Goal: Contribute content: Contribute content

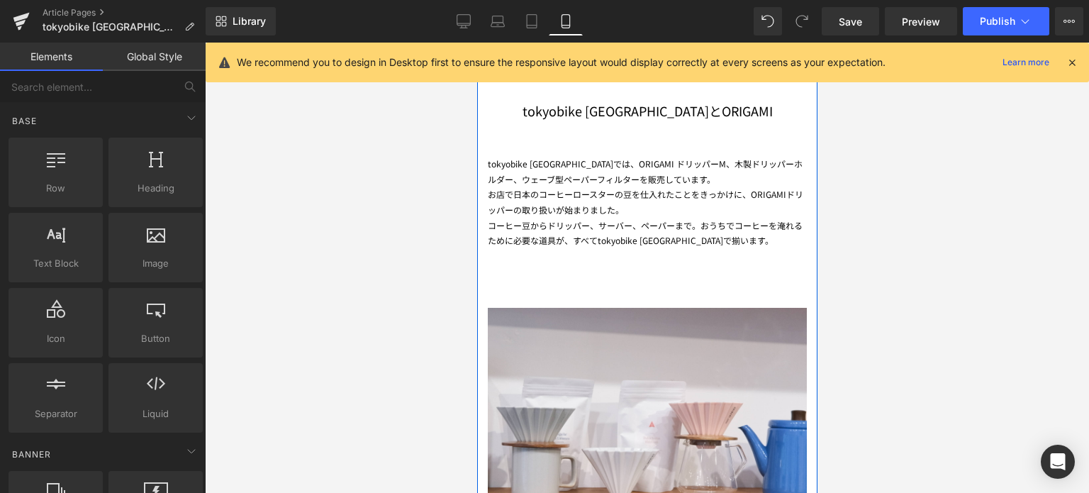
scroll to position [1959, 0]
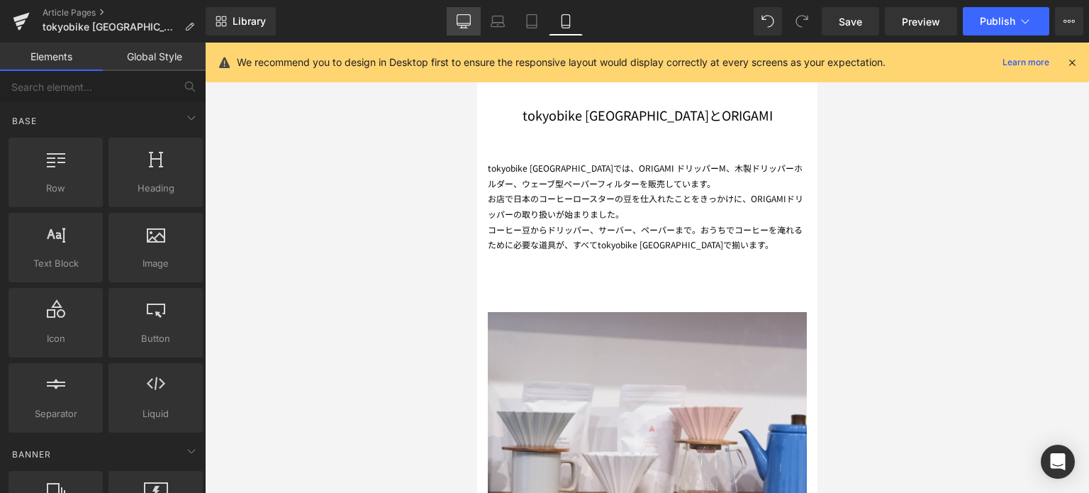
click at [464, 22] on icon at bounding box center [464, 21] width 14 height 14
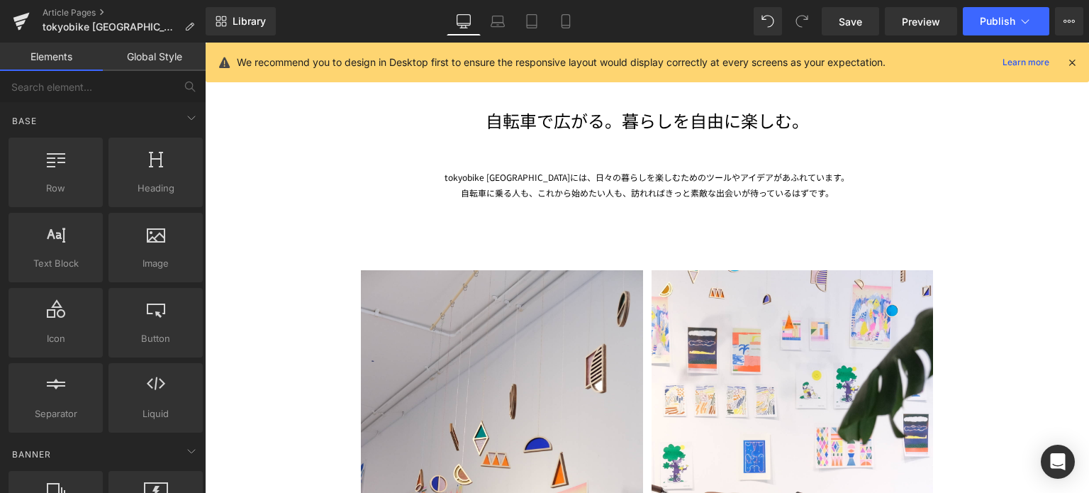
scroll to position [3278, 0]
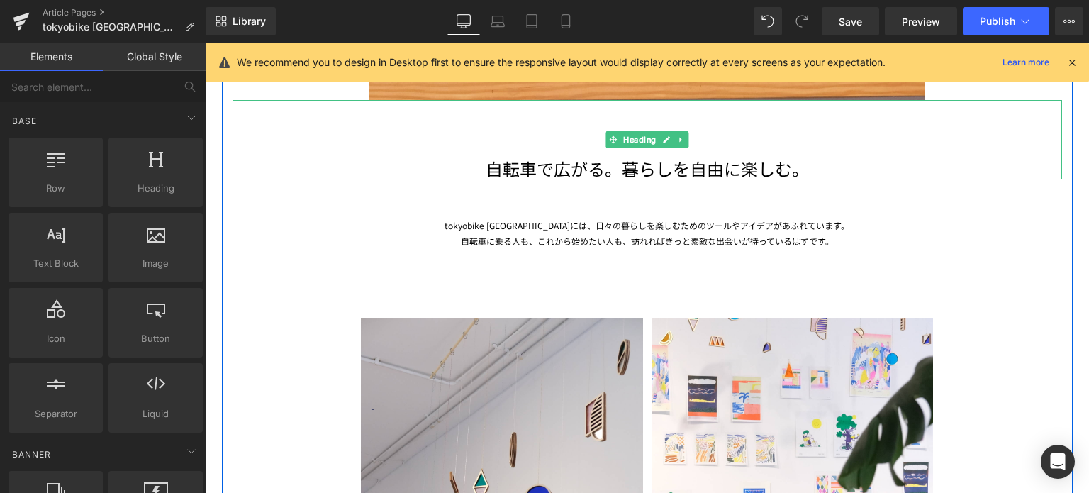
click at [485, 169] on h1 "自転車で広がる。暮らしを自由に楽しむ。" at bounding box center [647, 168] width 829 height 22
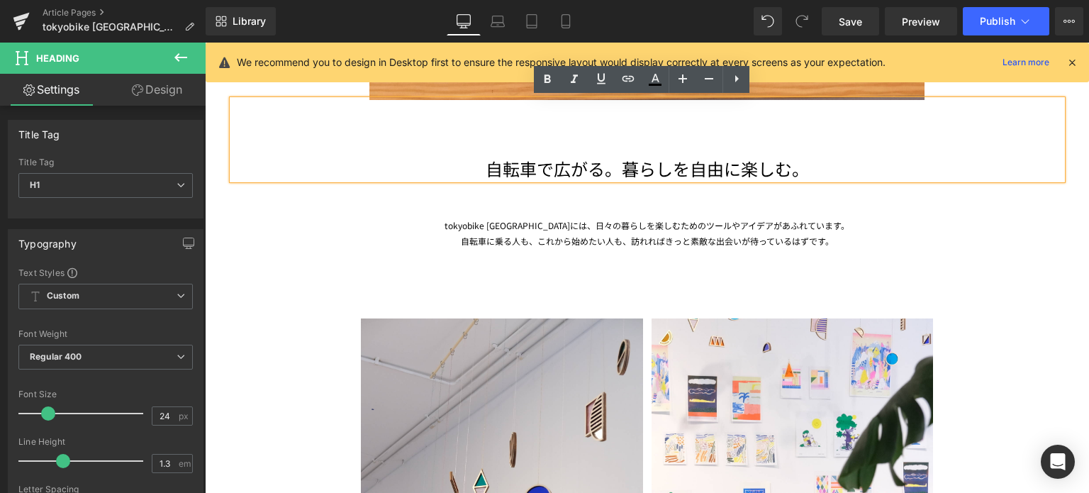
drag, startPoint x: 482, startPoint y: 169, endPoint x: 823, endPoint y: 152, distance: 341.4
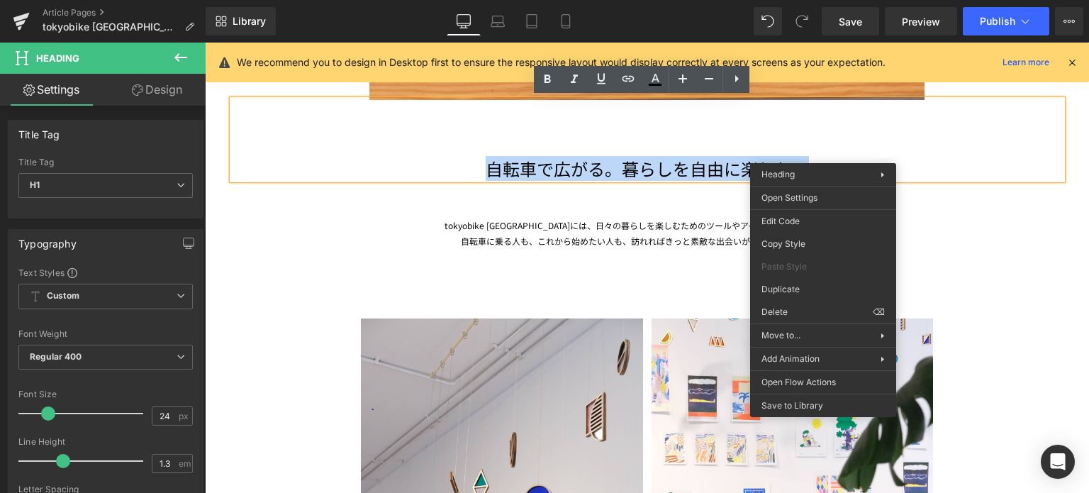
click at [824, 157] on h1 "自転車で広がる。暮らしを自由に楽しむ。" at bounding box center [647, 168] width 829 height 22
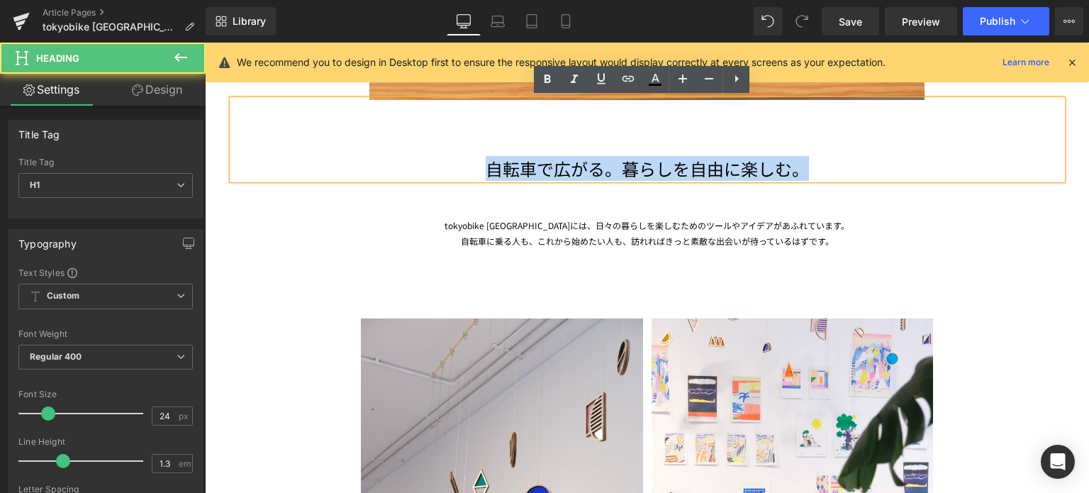
copy h1 "自転車で広がる。暮らしを自由に楽しむ。"
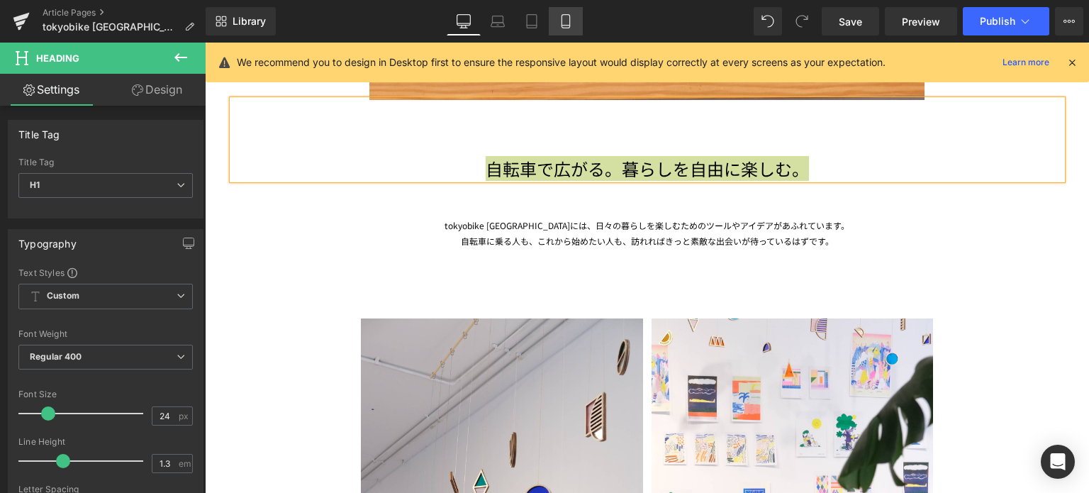
click at [561, 28] on icon at bounding box center [566, 21] width 14 height 14
type input "100"
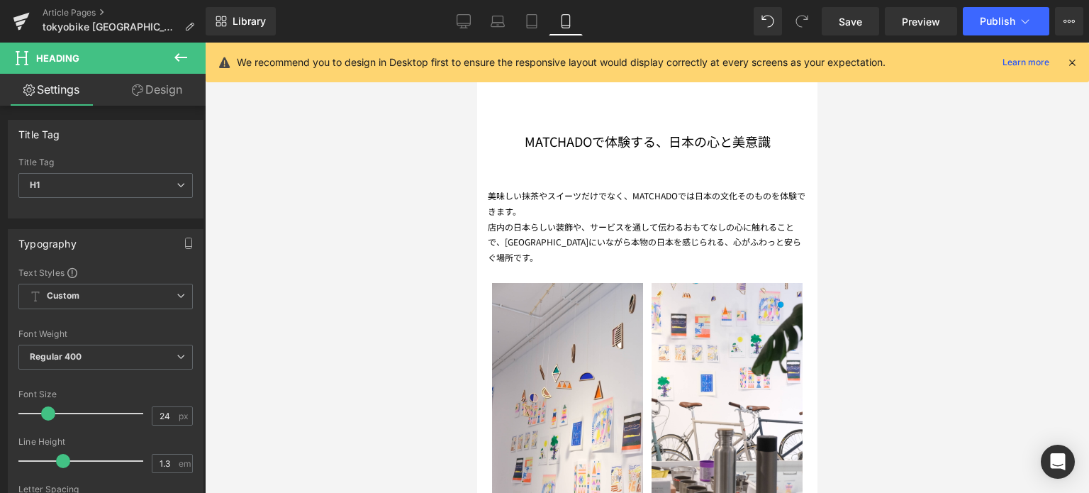
scroll to position [2396, 0]
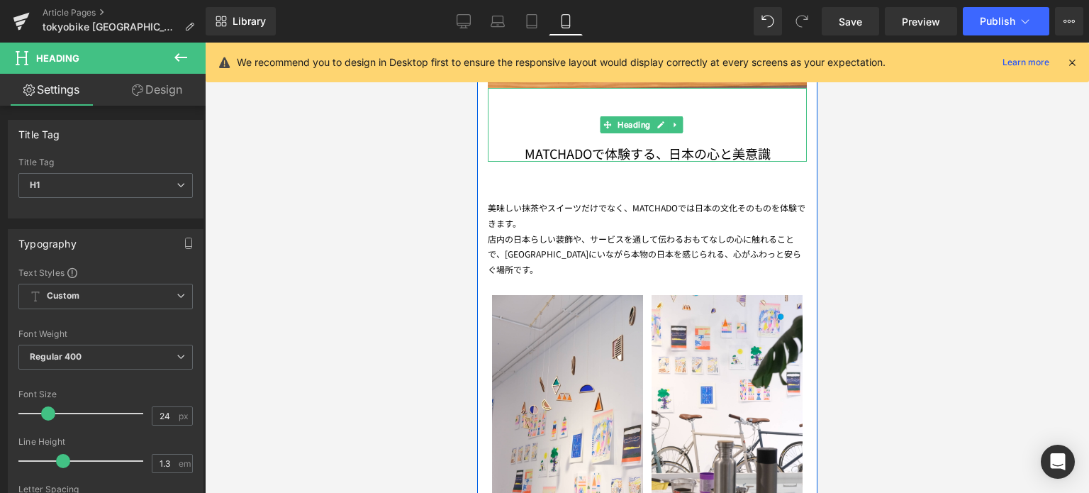
click at [584, 145] on h1 "MATCHADOで体験する、日本の心と美意識" at bounding box center [646, 153] width 319 height 16
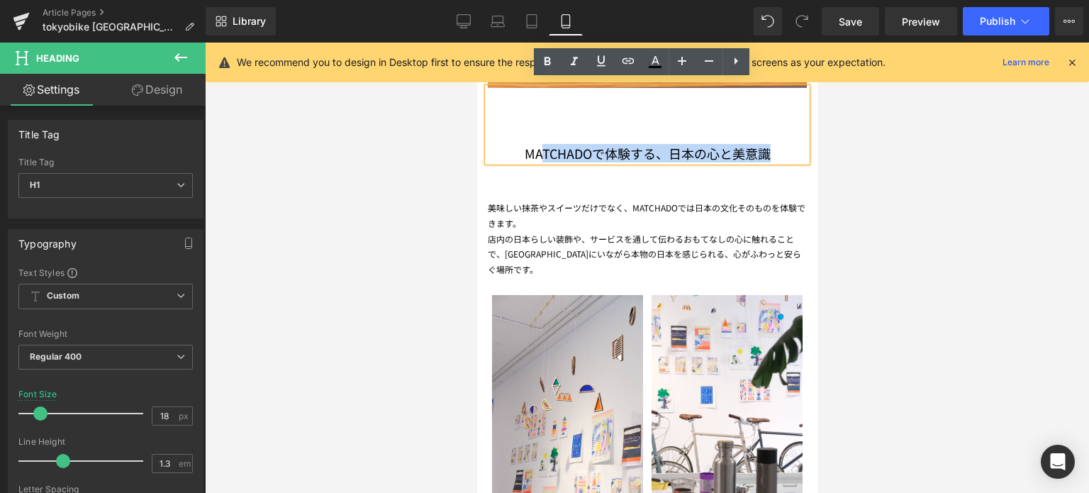
drag, startPoint x: 777, startPoint y: 144, endPoint x: 537, endPoint y: 144, distance: 240.3
click at [537, 145] on h1 "MATCHADOで体験する、日本の心と美意識" at bounding box center [646, 153] width 319 height 16
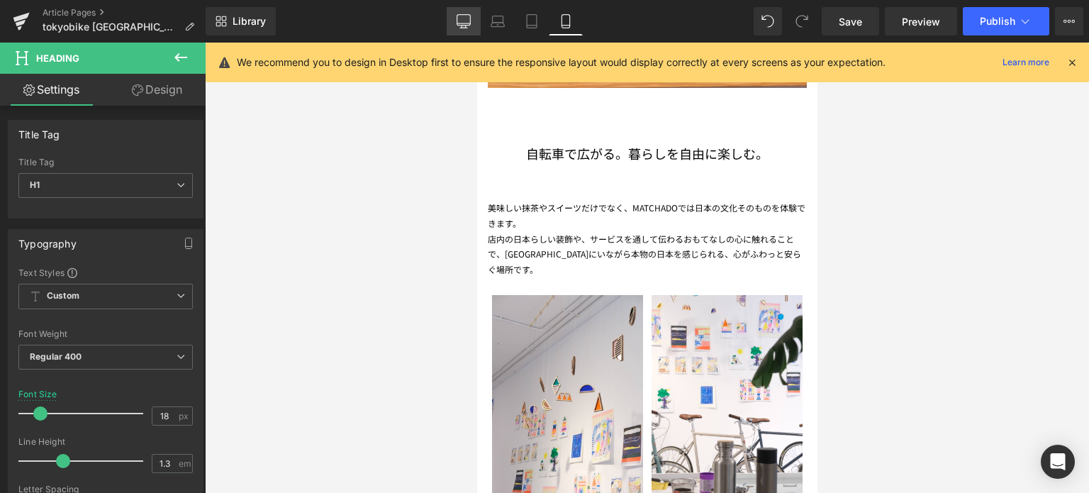
click at [465, 22] on icon at bounding box center [464, 21] width 14 height 14
type input "24"
type input "100"
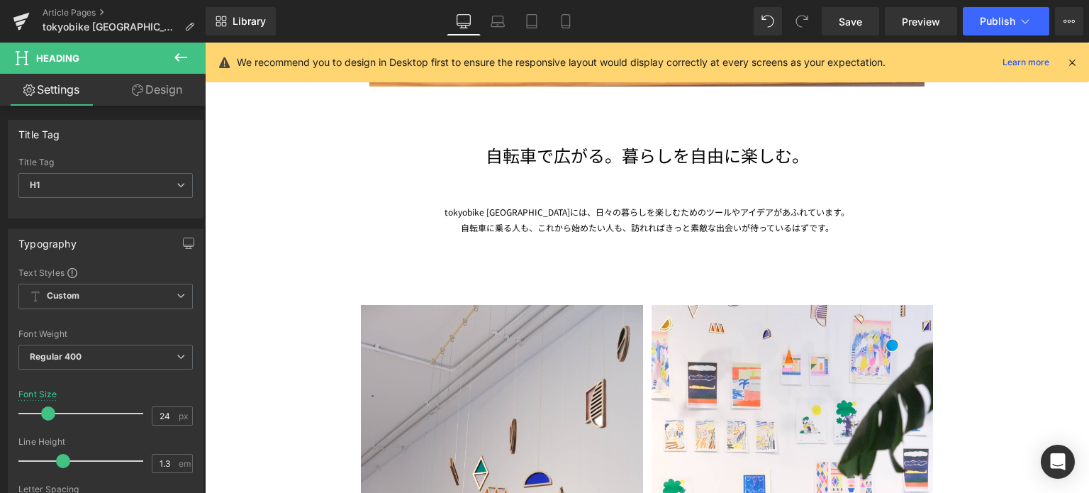
scroll to position [3294, 0]
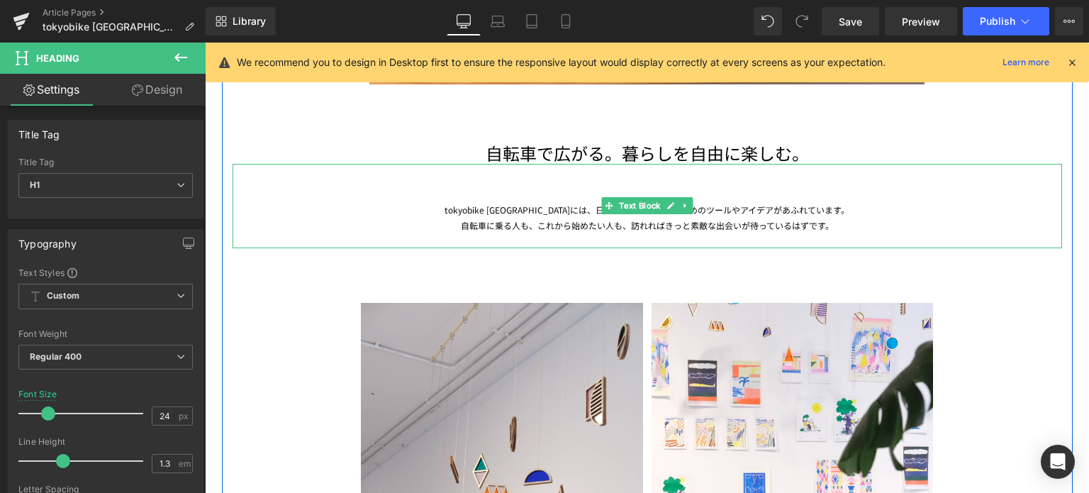
click at [468, 206] on div "tokyobike [GEOGRAPHIC_DATA]には、日々の暮らしを楽しむためのツールやアイデアがあふれています。" at bounding box center [647, 210] width 829 height 16
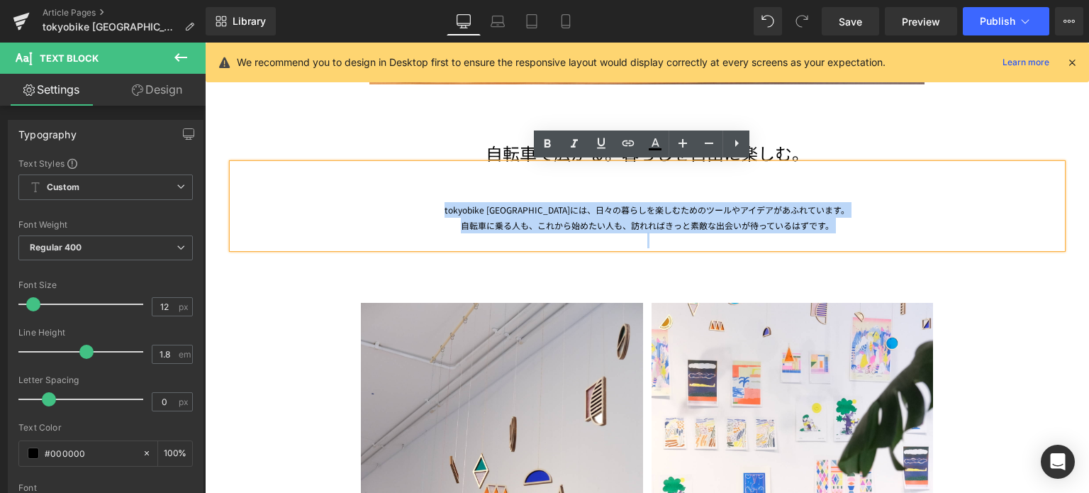
drag, startPoint x: 464, startPoint y: 207, endPoint x: 875, endPoint y: 240, distance: 413.2
click at [875, 240] on div "tokyobike [GEOGRAPHIC_DATA]には、日々の暮らしを楽しむためのツールやアイデアがあふれています。 自転車に乗る人も、これから始めたい人…" at bounding box center [647, 206] width 829 height 84
copy div "tokyobike [GEOGRAPHIC_DATA]には、日々の暮らしを楽しむためのツールやアイデアがあふれています。 自転車に乗る人も、これから始めたい人…"
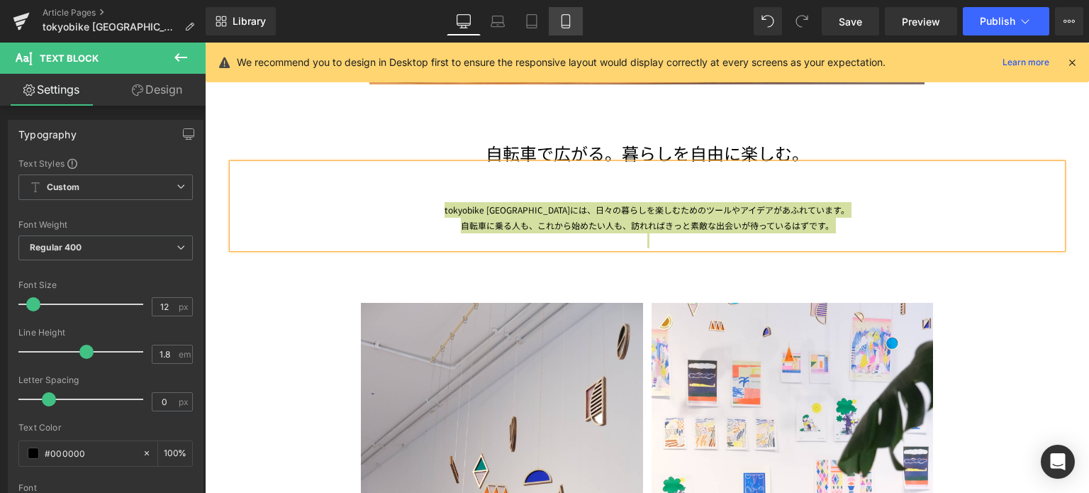
click at [562, 27] on icon at bounding box center [566, 21] width 14 height 14
type input "100"
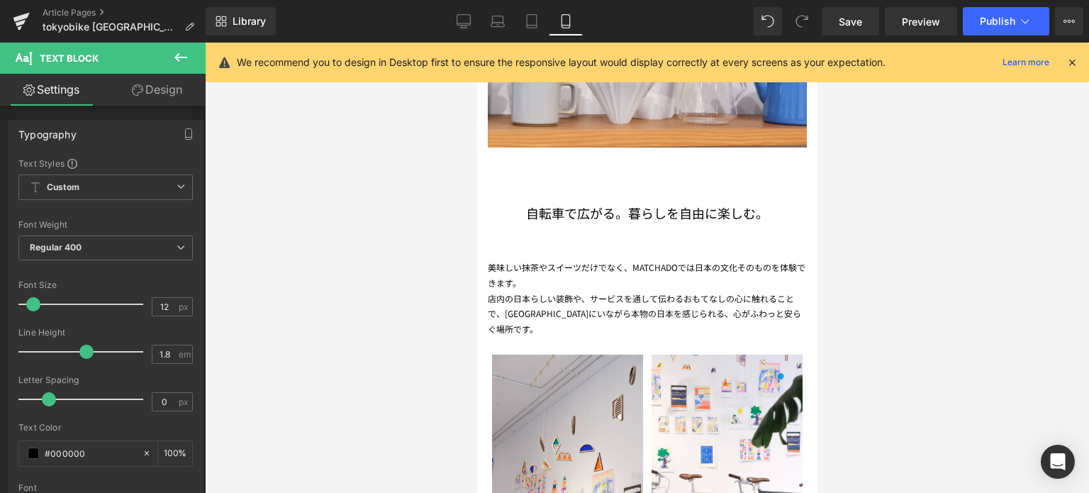
scroll to position [2293, 0]
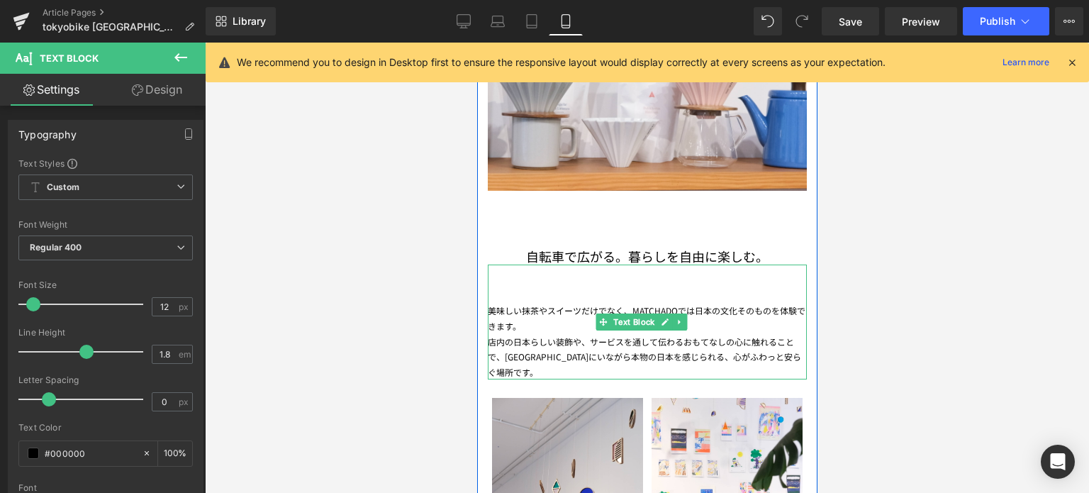
click at [505, 305] on div "美味しい抹茶やスイーツだけでなく、MATCHADOでは日本の文化そのものを 体験できます。 店内の日本らしい装飾や、サービスを通して伝わるおもてなしの心に触れ…" at bounding box center [646, 321] width 319 height 115
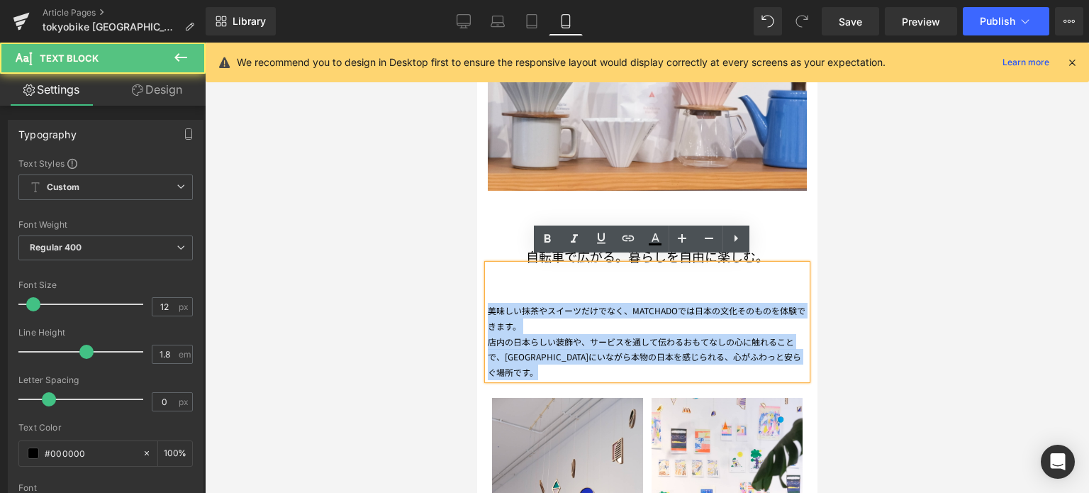
drag, startPoint x: 510, startPoint y: 364, endPoint x: 477, endPoint y: 273, distance: 97.1
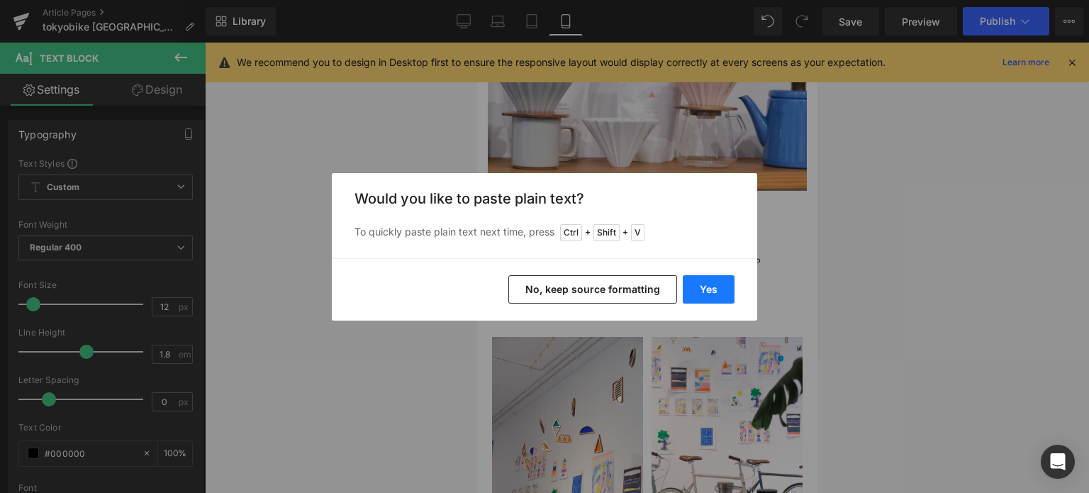
click at [703, 286] on button "Yes" at bounding box center [709, 289] width 52 height 28
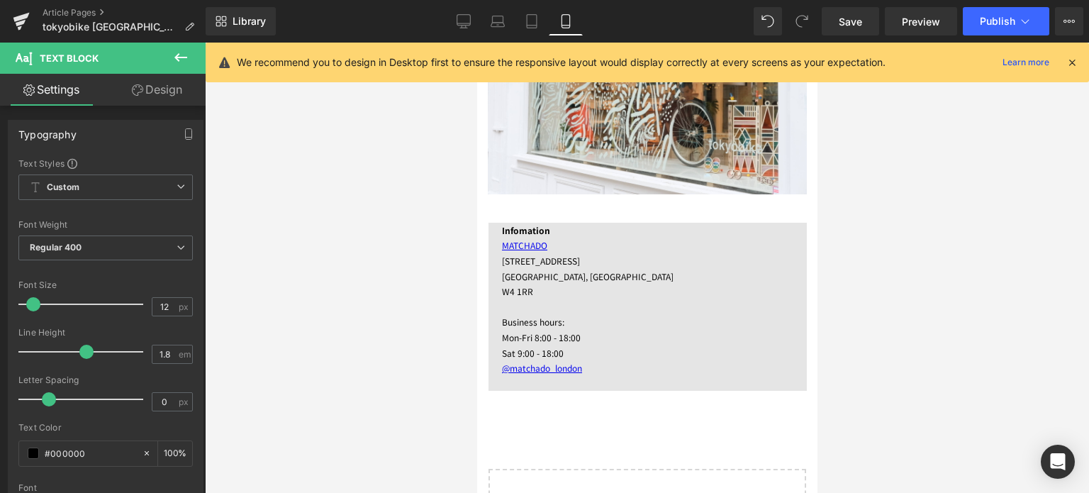
scroll to position [2973, 0]
click at [462, 25] on icon at bounding box center [463, 20] width 13 height 11
type input "100"
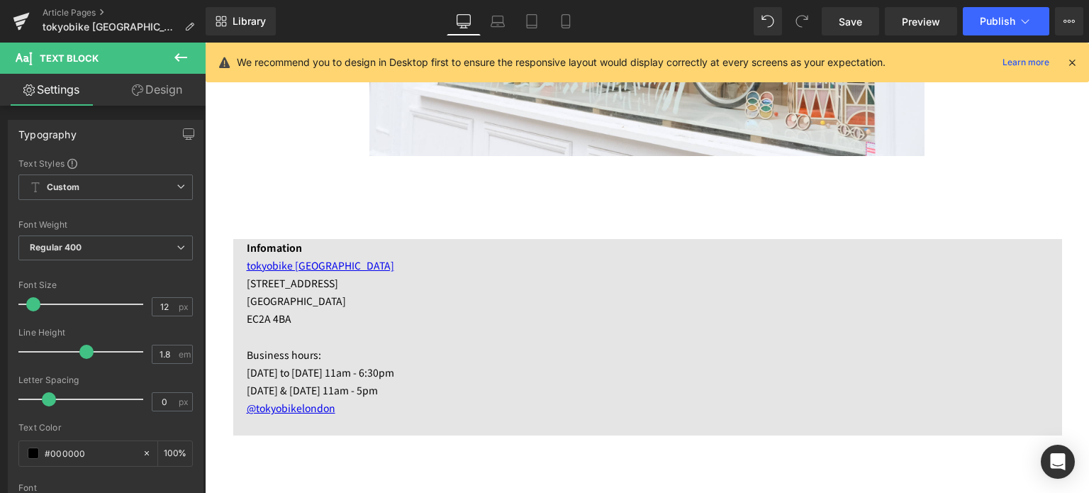
scroll to position [4272, 0]
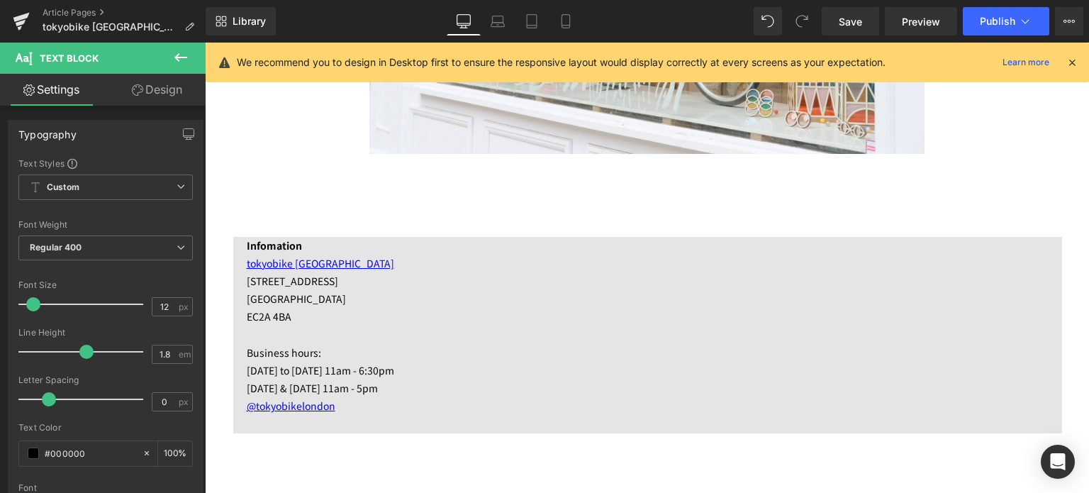
click at [461, 284] on p "[STREET_ADDRESS]" at bounding box center [654, 281] width 815 height 18
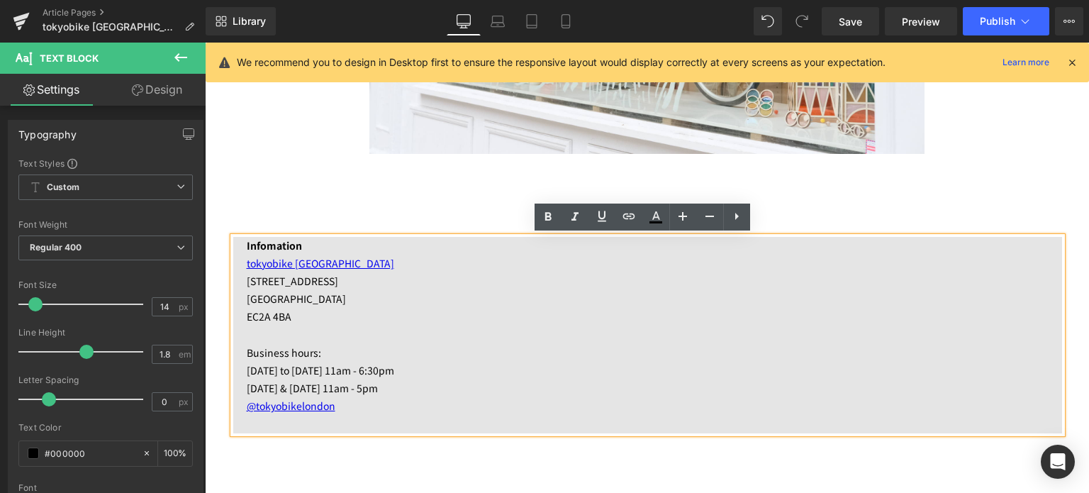
click at [205, 43] on div at bounding box center [205, 43] width 0 height 0
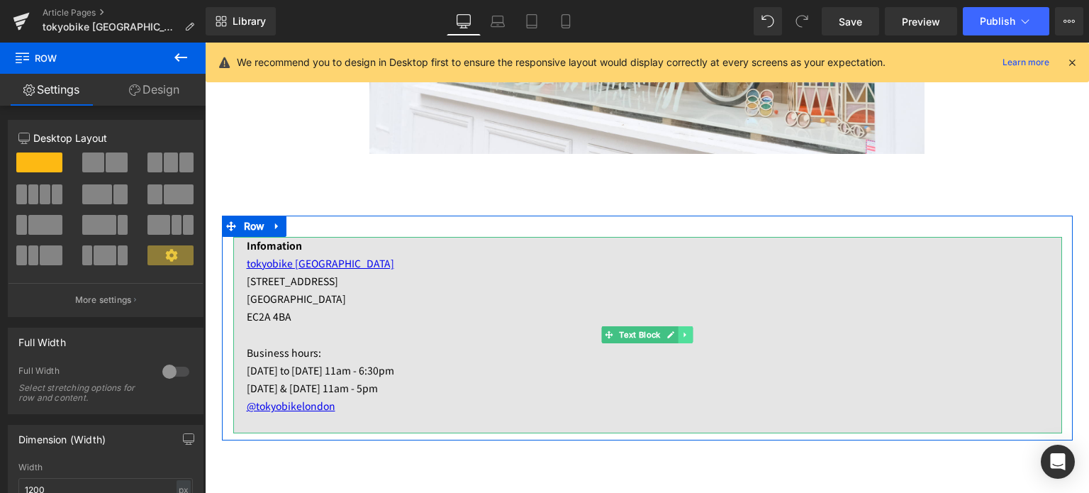
click at [683, 334] on icon at bounding box center [684, 334] width 2 height 5
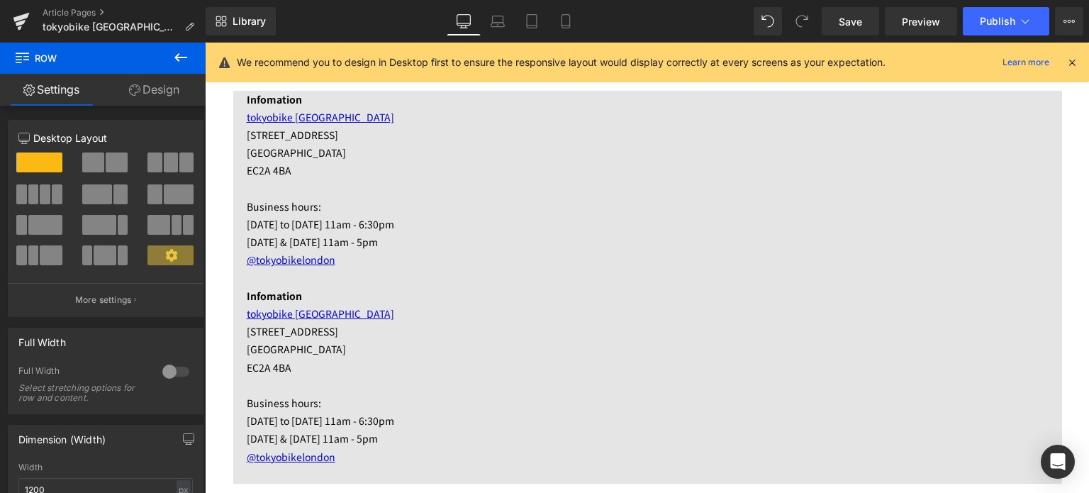
scroll to position [4372, 0]
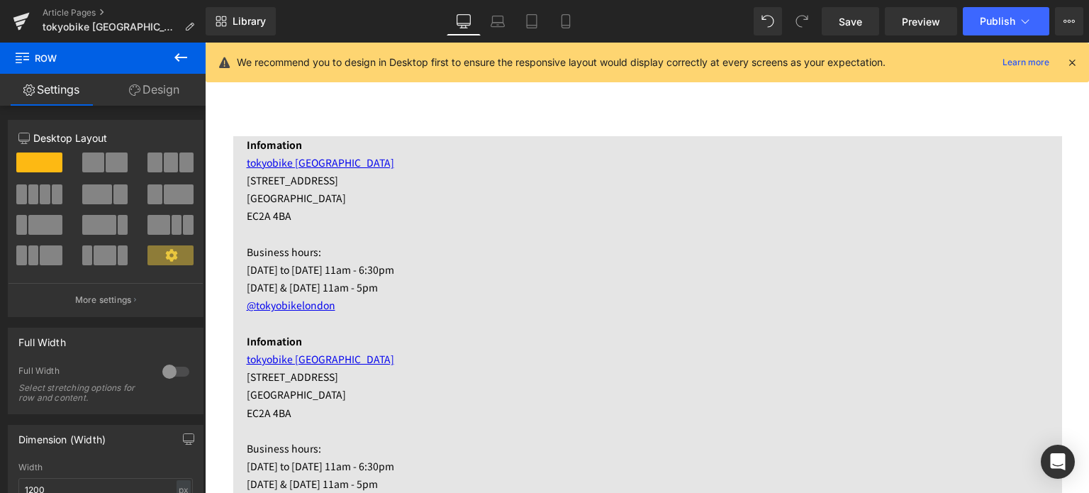
click at [510, 255] on p "Business hours:" at bounding box center [654, 252] width 815 height 18
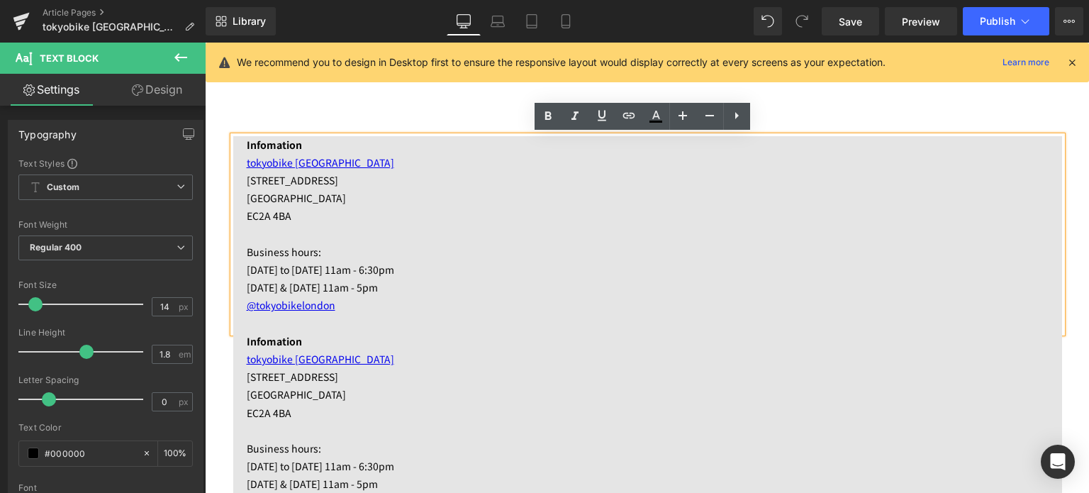
drag, startPoint x: 250, startPoint y: 123, endPoint x: 248, endPoint y: 189, distance: 65.9
click at [250, 123] on div "Infomation tokyobike [GEOGRAPHIC_DATA] 87-89 [GEOGRAPHIC_DATA]2A 4BA Business h…" at bounding box center [647, 325] width 851 height 421
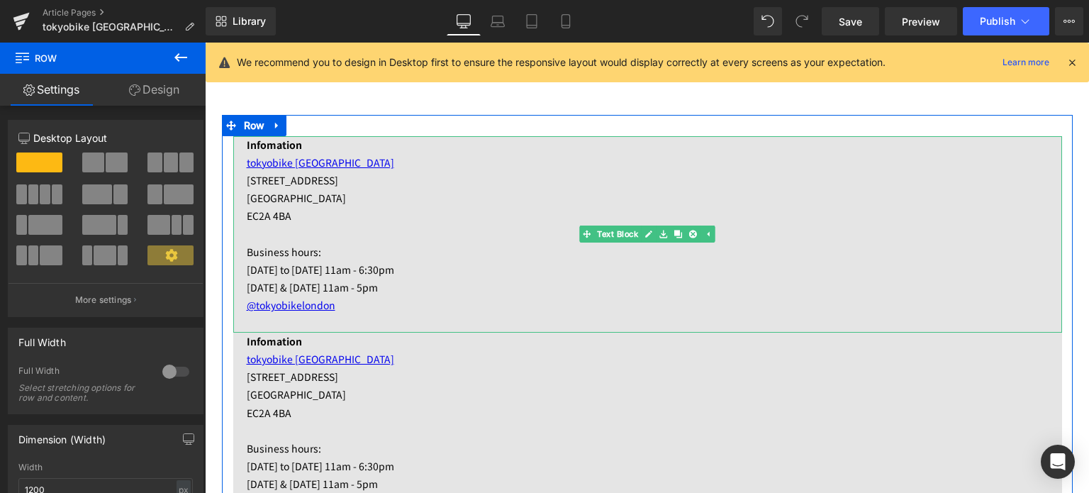
click at [318, 204] on p "[GEOGRAPHIC_DATA]" at bounding box center [654, 198] width 815 height 18
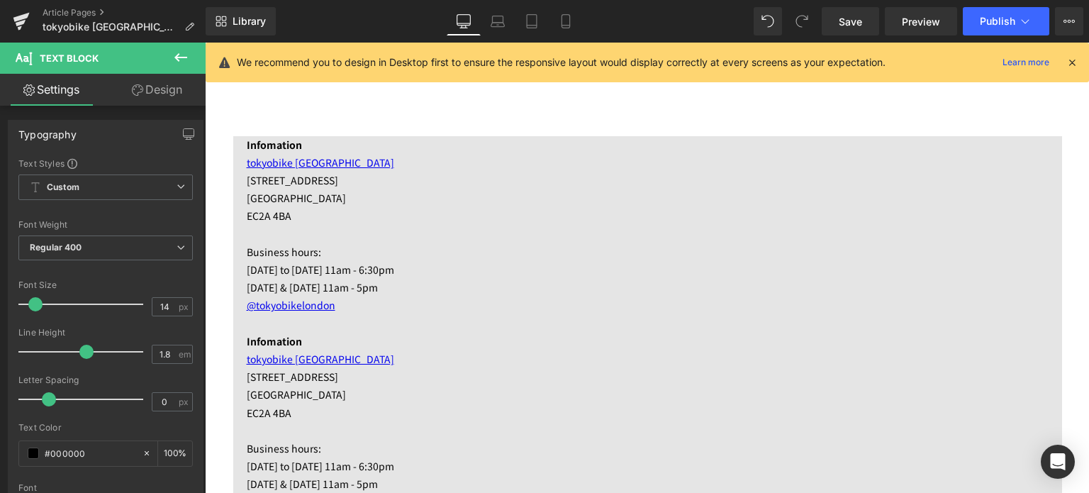
click at [170, 92] on link "Design" at bounding box center [157, 90] width 103 height 32
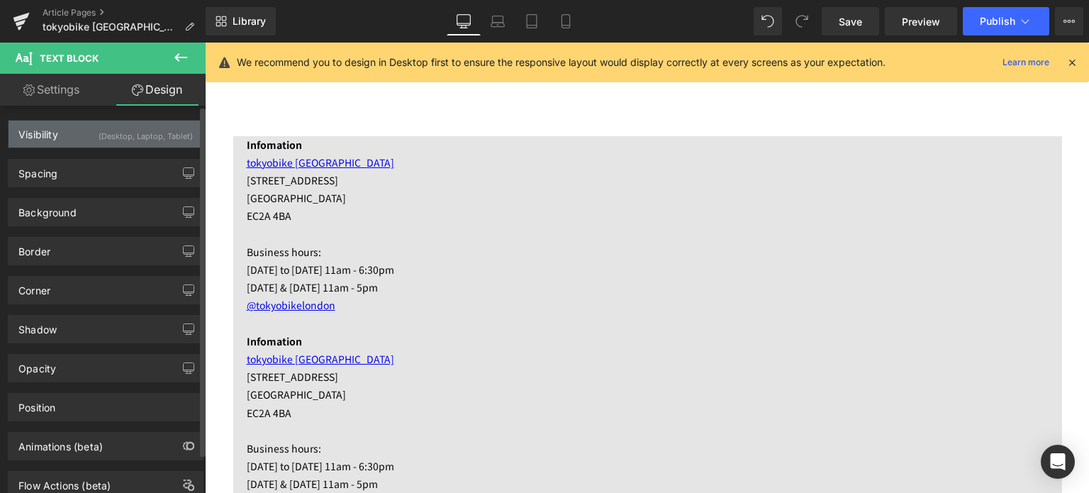
click at [91, 145] on div "Visibility (Desktop, Laptop, Tablet)" at bounding box center [106, 134] width 194 height 27
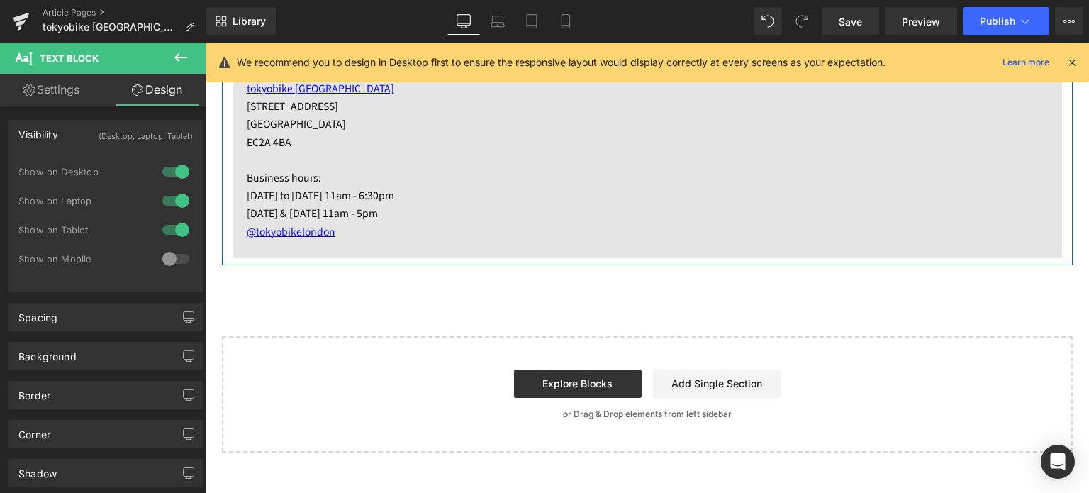
scroll to position [4647, 0]
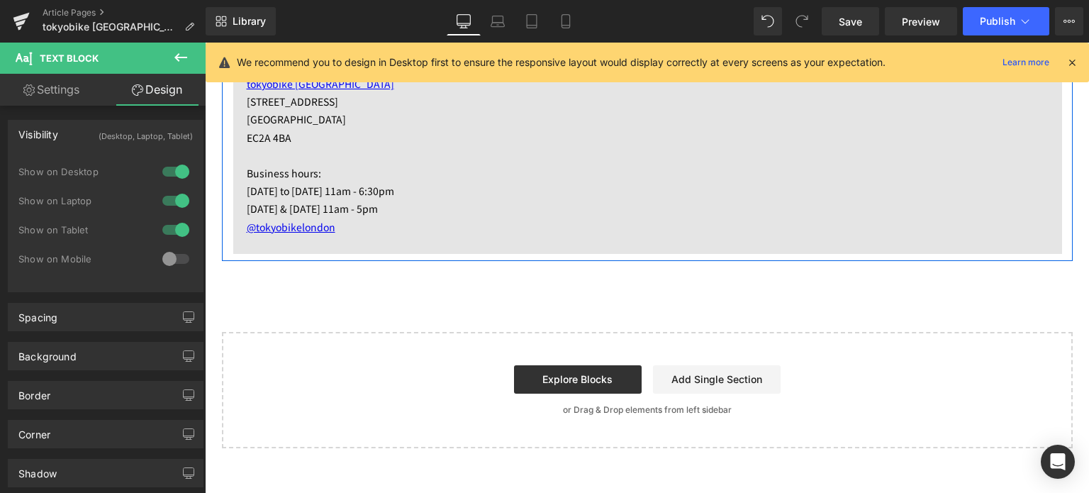
click at [335, 206] on p "[DATE] & [DATE] 11am - 5pm" at bounding box center [654, 209] width 815 height 18
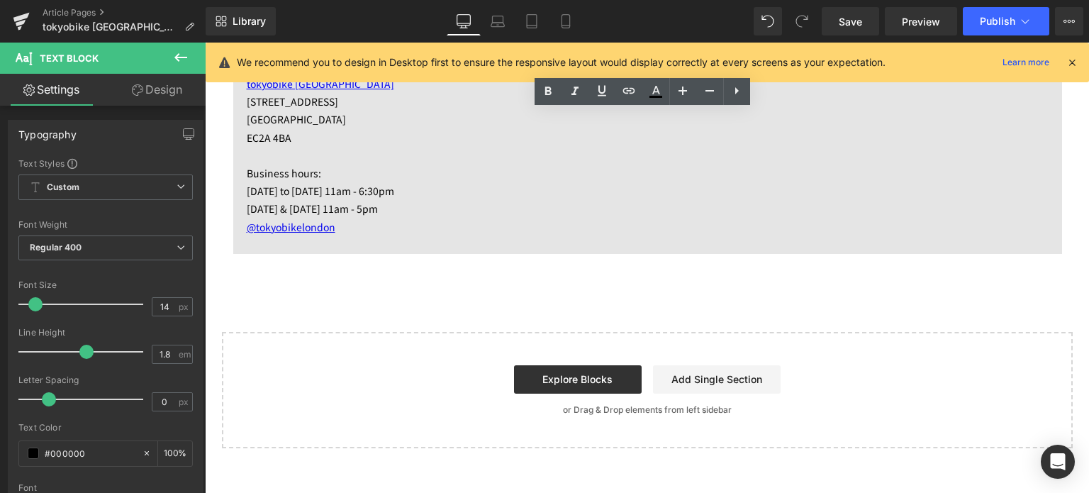
click at [184, 94] on link "Design" at bounding box center [157, 90] width 103 height 32
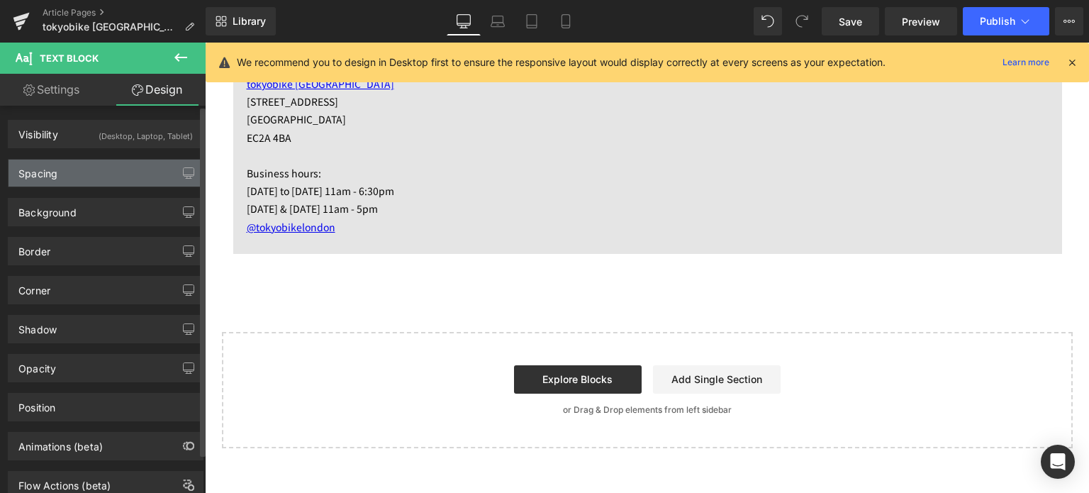
click at [94, 172] on div "Spacing" at bounding box center [106, 173] width 194 height 27
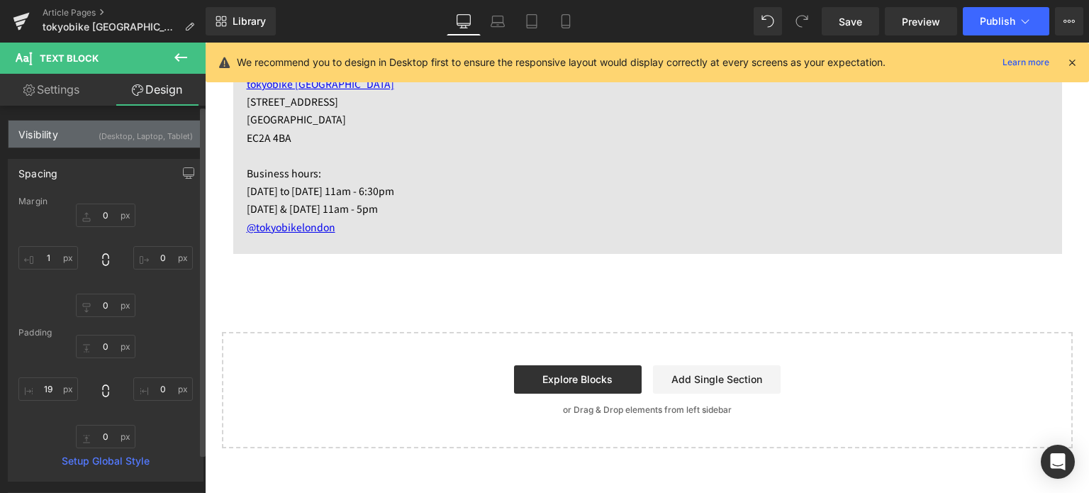
click at [69, 130] on div "Visibility (Desktop, Laptop, Tablet)" at bounding box center [106, 134] width 194 height 27
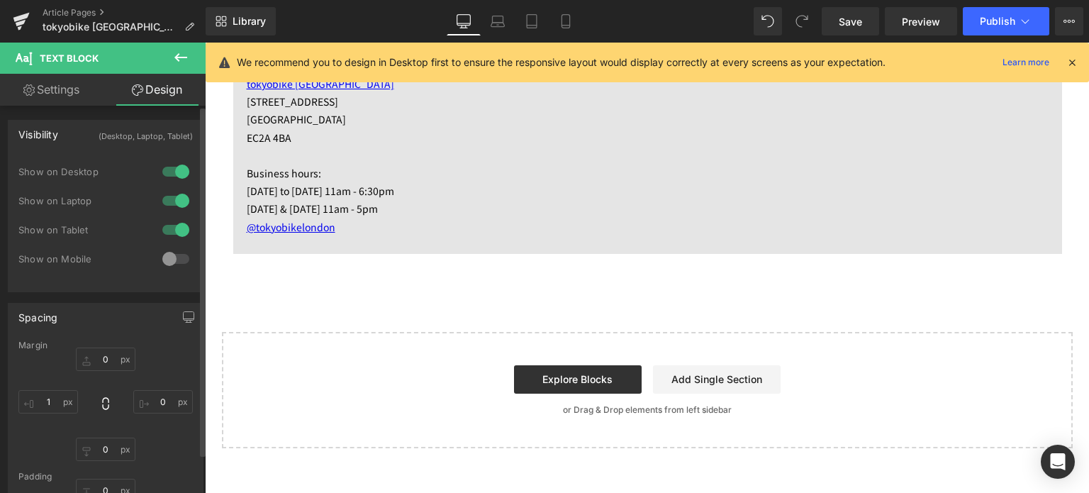
click at [164, 258] on div at bounding box center [176, 258] width 34 height 23
click at [176, 232] on div at bounding box center [176, 229] width 34 height 23
click at [181, 198] on div at bounding box center [176, 200] width 34 height 23
click at [179, 167] on div at bounding box center [176, 171] width 34 height 23
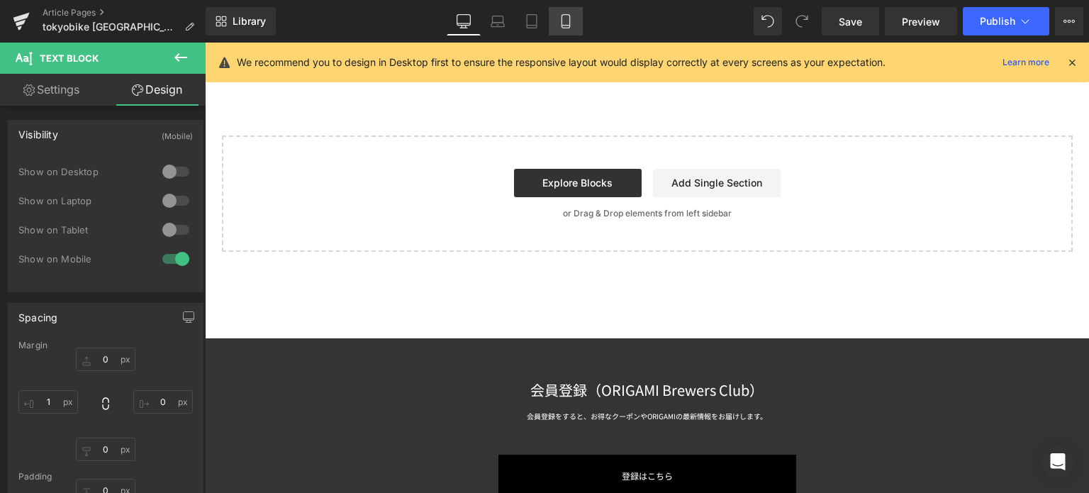
click at [576, 24] on link "Mobile" at bounding box center [566, 21] width 34 height 28
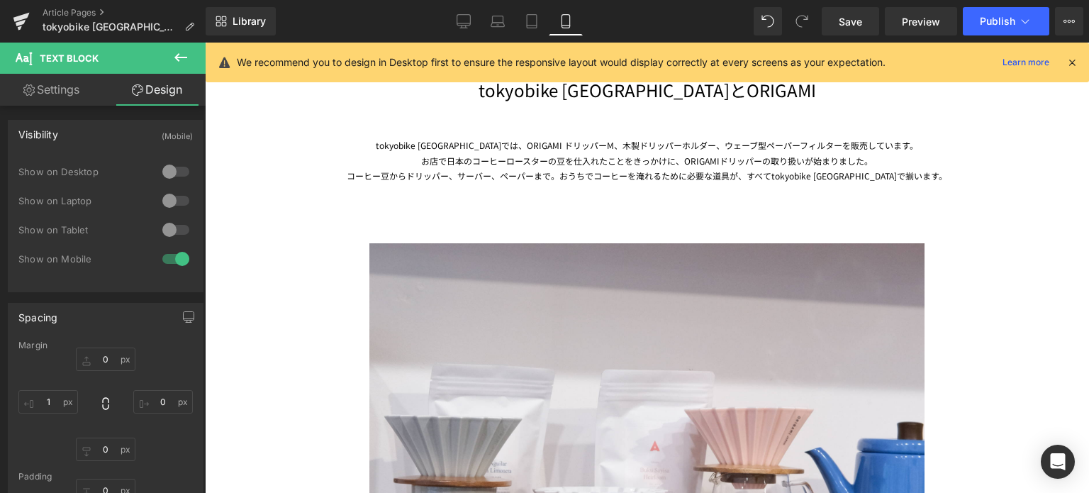
type input "0"
type input "1"
type input "0"
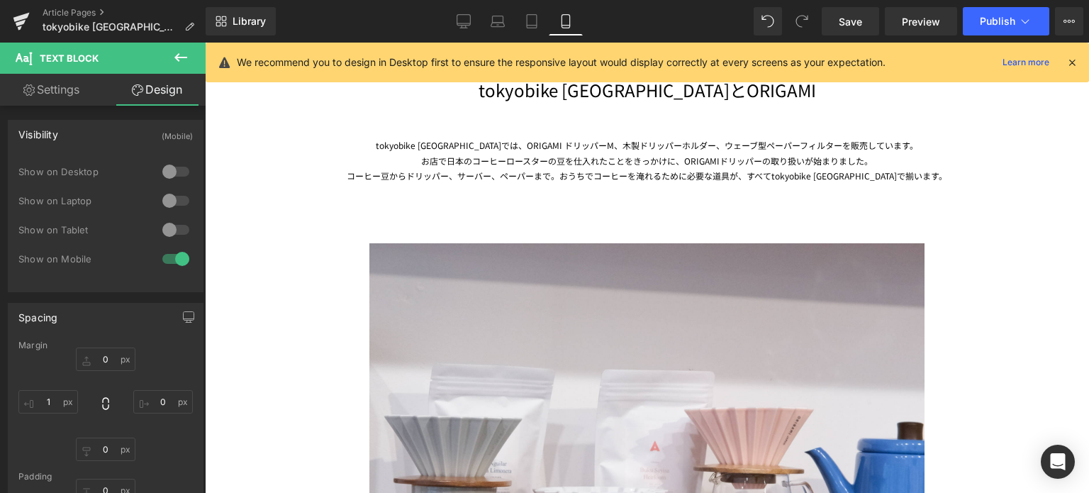
type input "0"
type input "19"
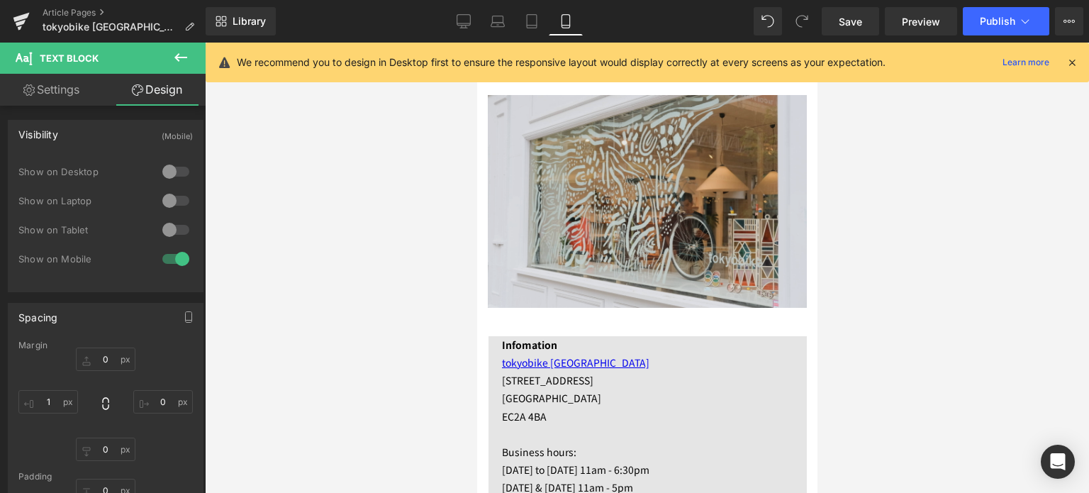
scroll to position [2950, 0]
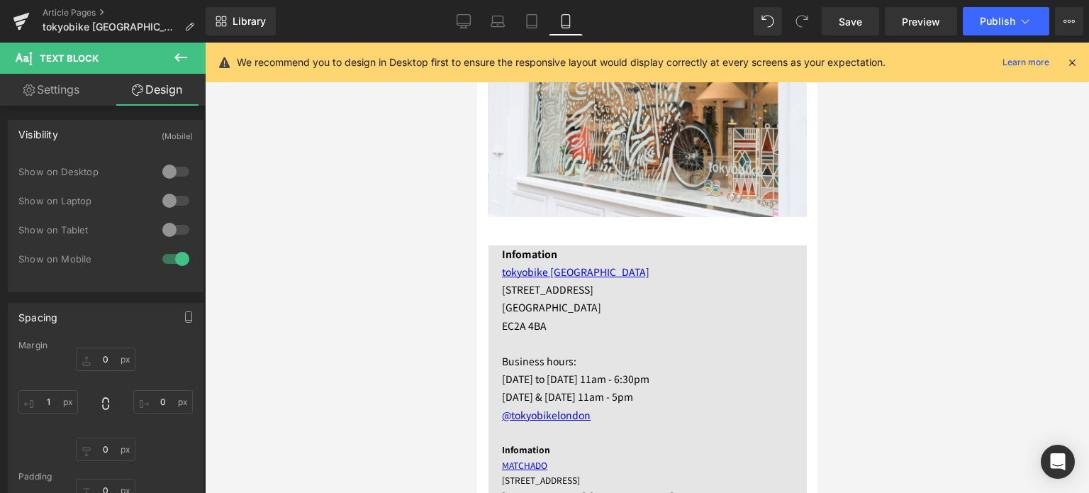
click at [564, 335] on p at bounding box center [653, 344] width 305 height 18
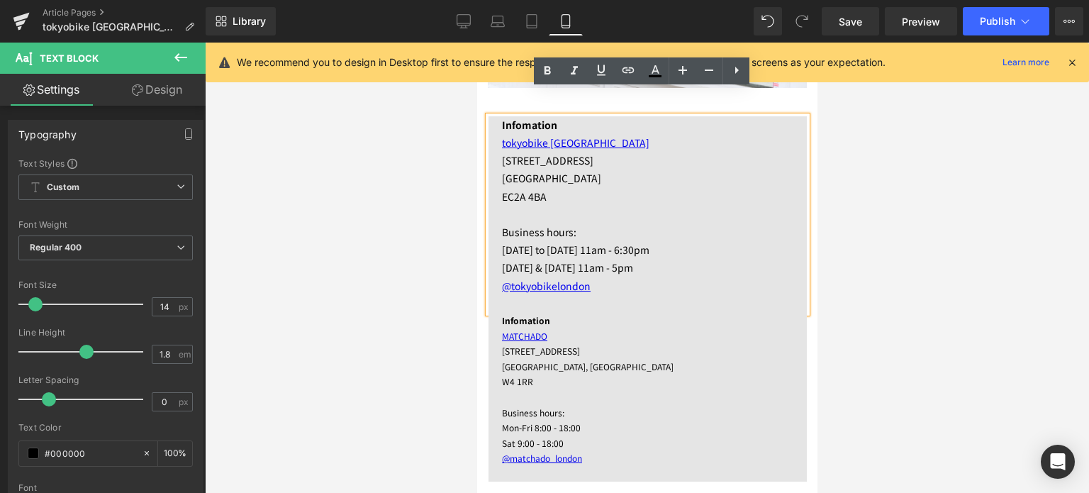
scroll to position [3083, 0]
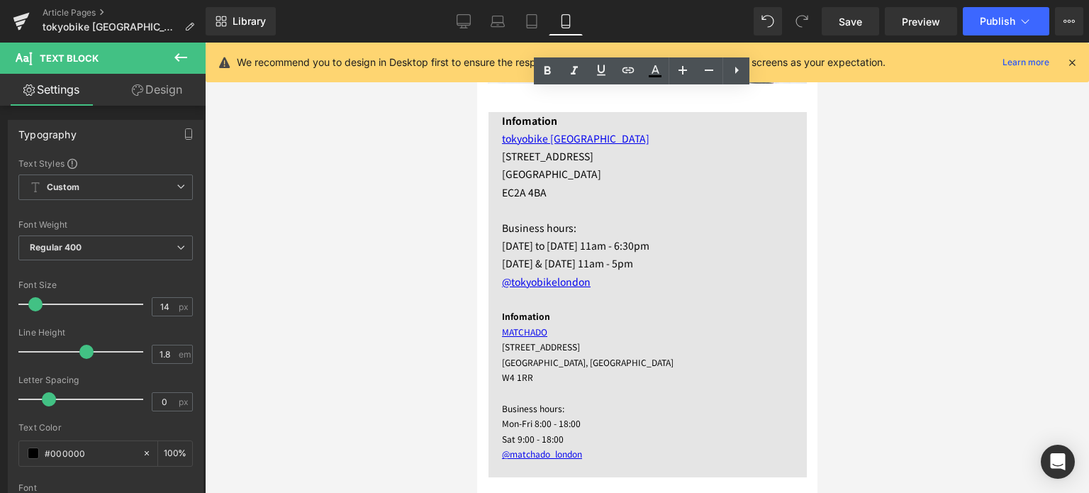
click at [394, 366] on div at bounding box center [647, 268] width 884 height 450
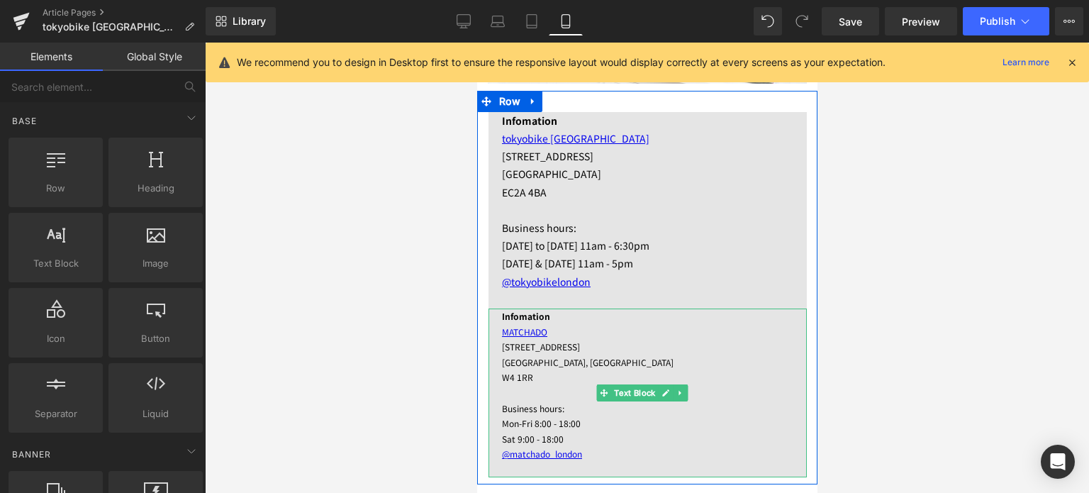
click at [669, 354] on p "[GEOGRAPHIC_DATA], [GEOGRAPHIC_DATA]" at bounding box center [653, 362] width 305 height 16
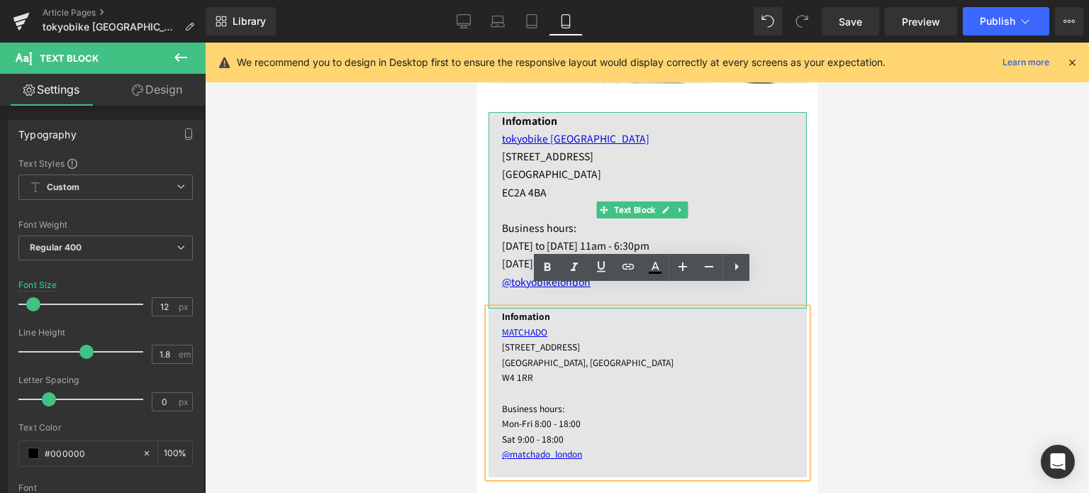
click at [712, 147] on p "[STREET_ADDRESS]" at bounding box center [653, 156] width 305 height 18
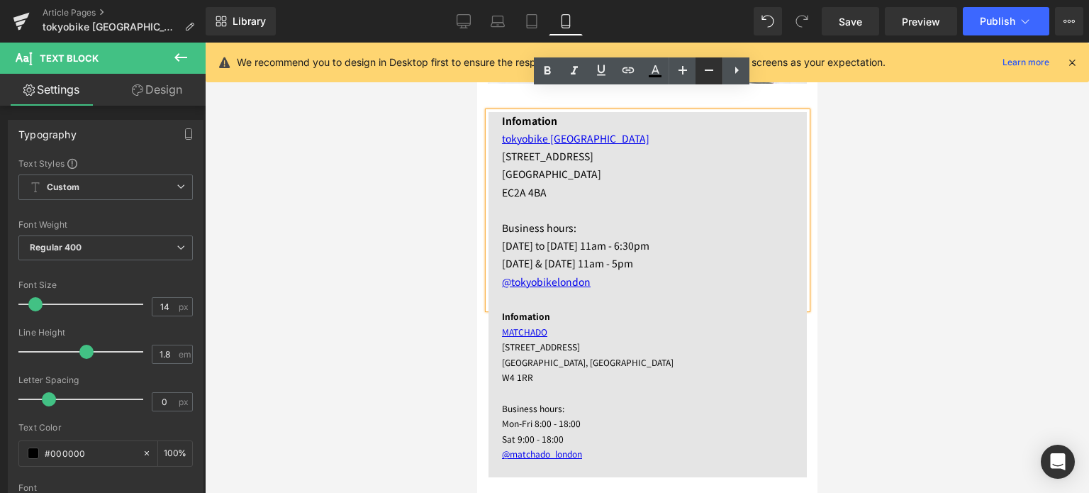
click at [0, 0] on icon at bounding box center [0, 0] width 0 height 0
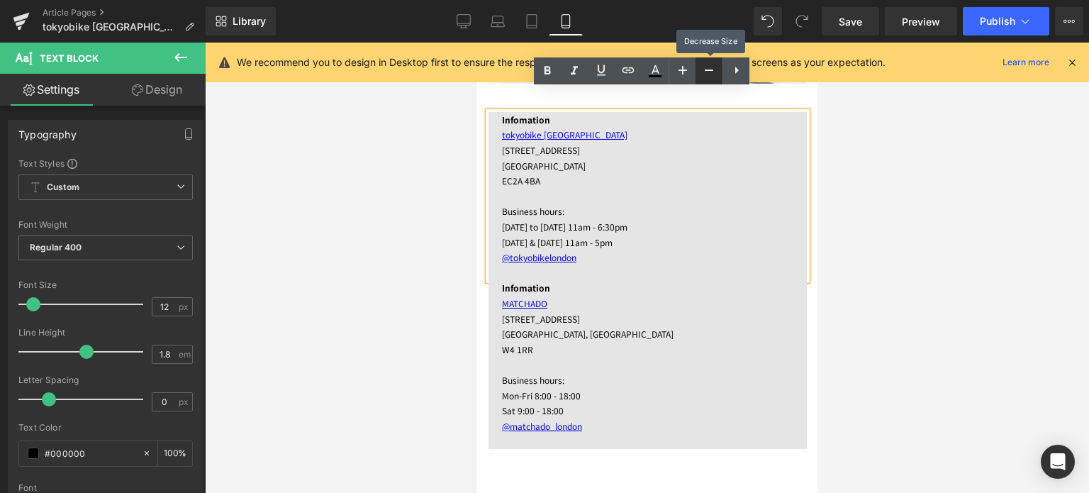
click at [0, 0] on icon at bounding box center [0, 0] width 0 height 0
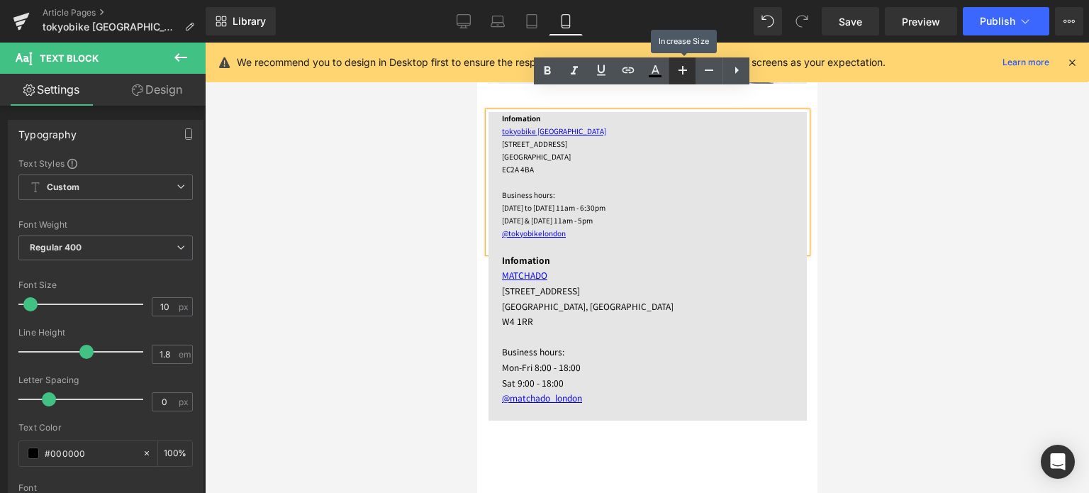
click at [0, 0] on icon at bounding box center [0, 0] width 0 height 0
type input "12"
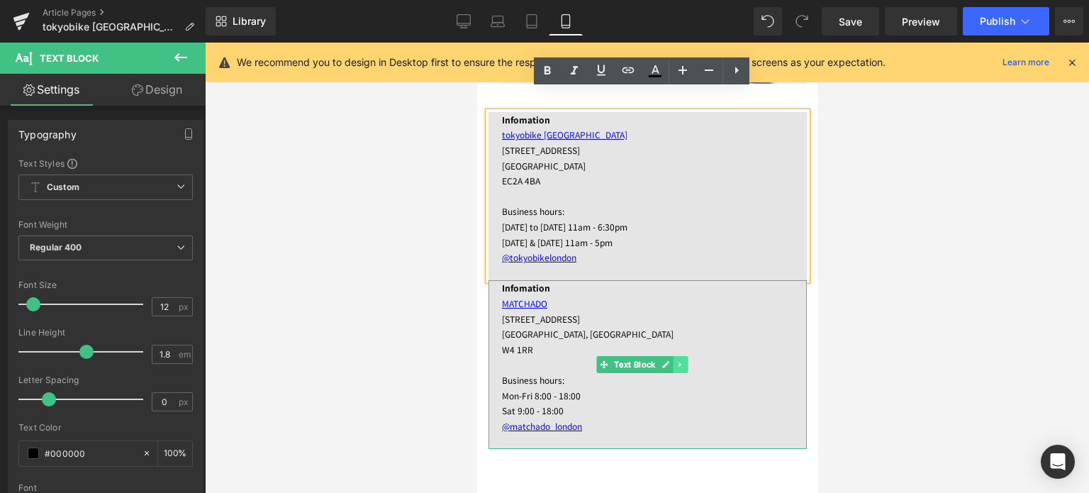
click at [679, 360] on icon at bounding box center [680, 364] width 8 height 9
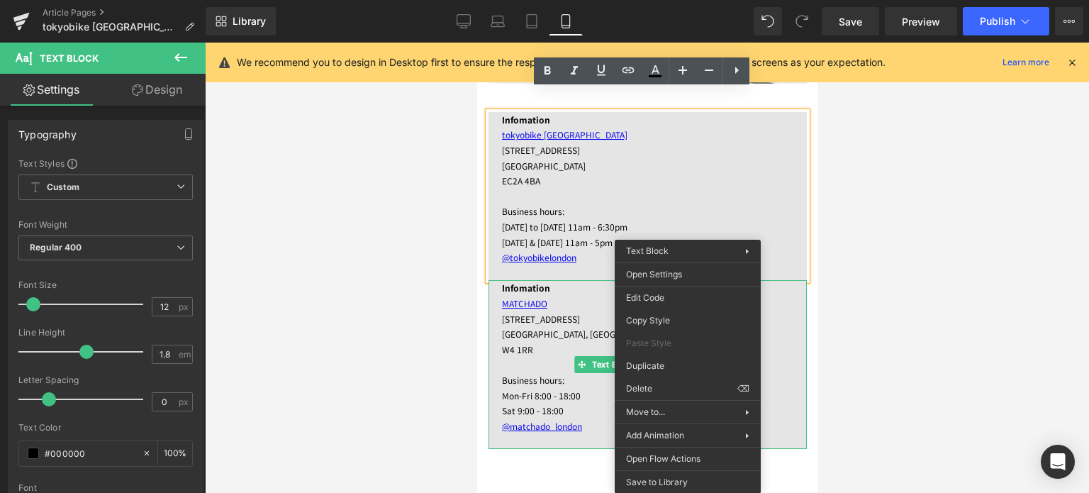
drag, startPoint x: 1135, startPoint y: 433, endPoint x: 659, endPoint y: 391, distance: 478.3
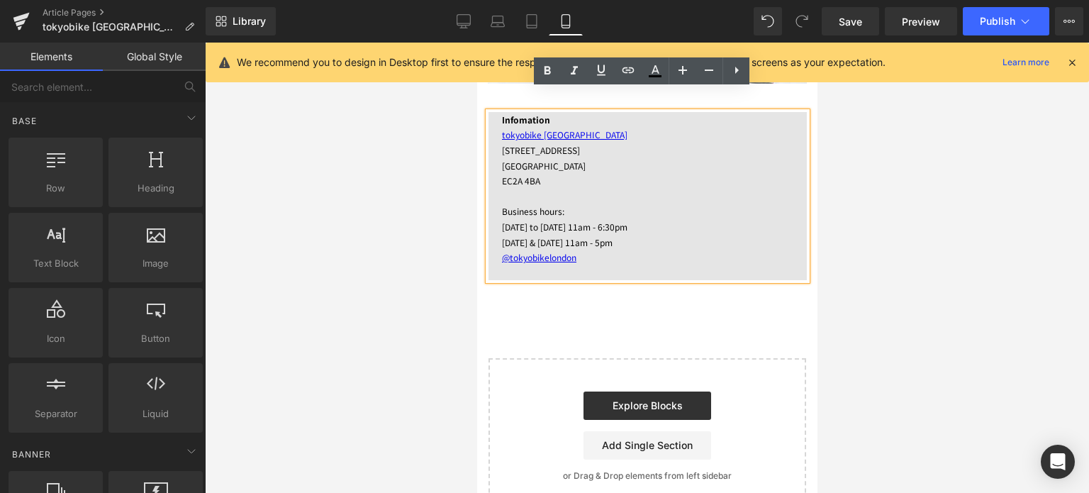
click at [391, 342] on div at bounding box center [647, 268] width 884 height 450
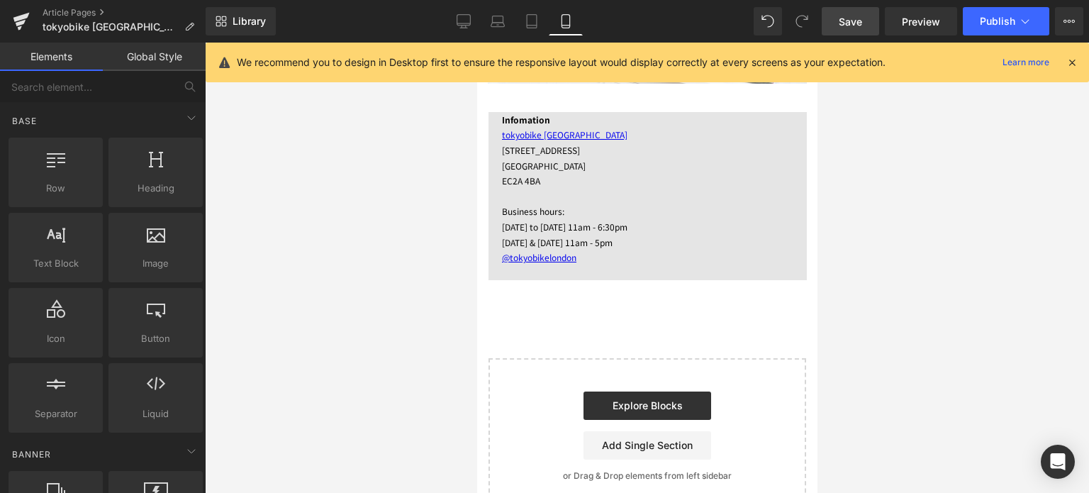
click at [851, 22] on span "Save" at bounding box center [850, 21] width 23 height 15
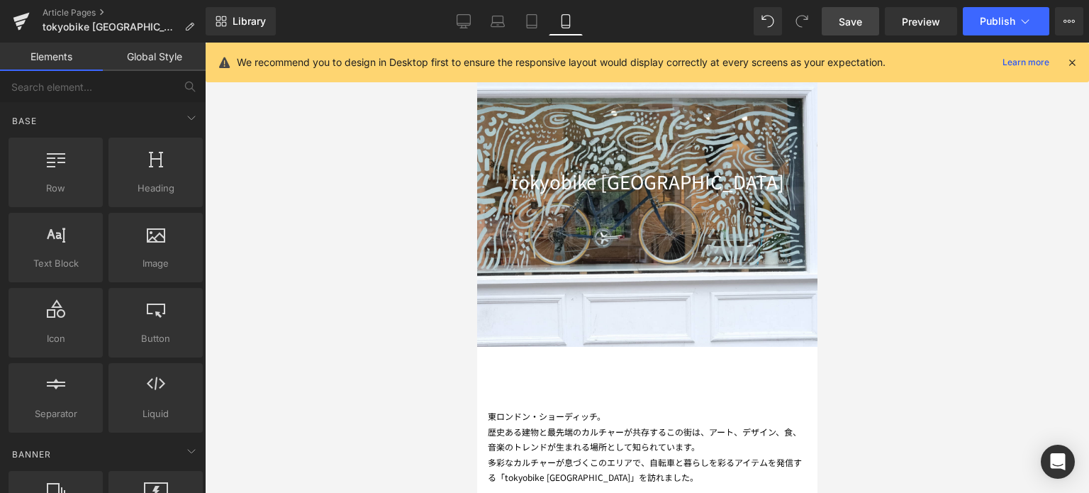
scroll to position [140, 0]
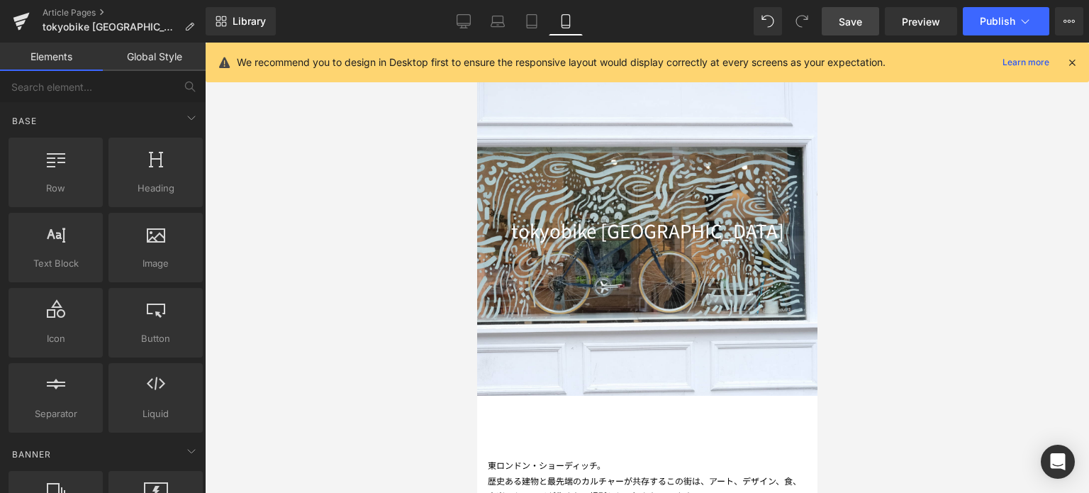
click at [826, 25] on link "Save" at bounding box center [850, 21] width 57 height 28
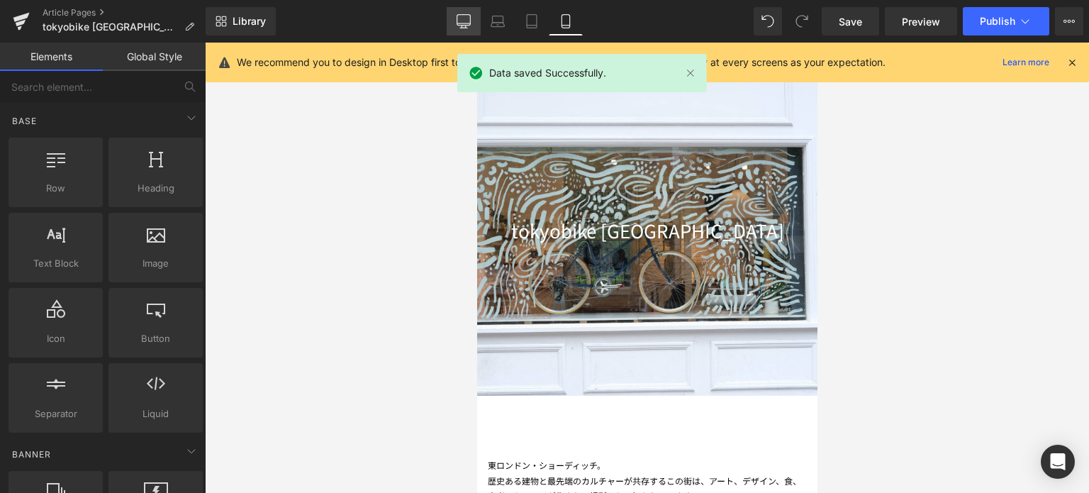
click at [469, 16] on icon at bounding box center [464, 21] width 14 height 14
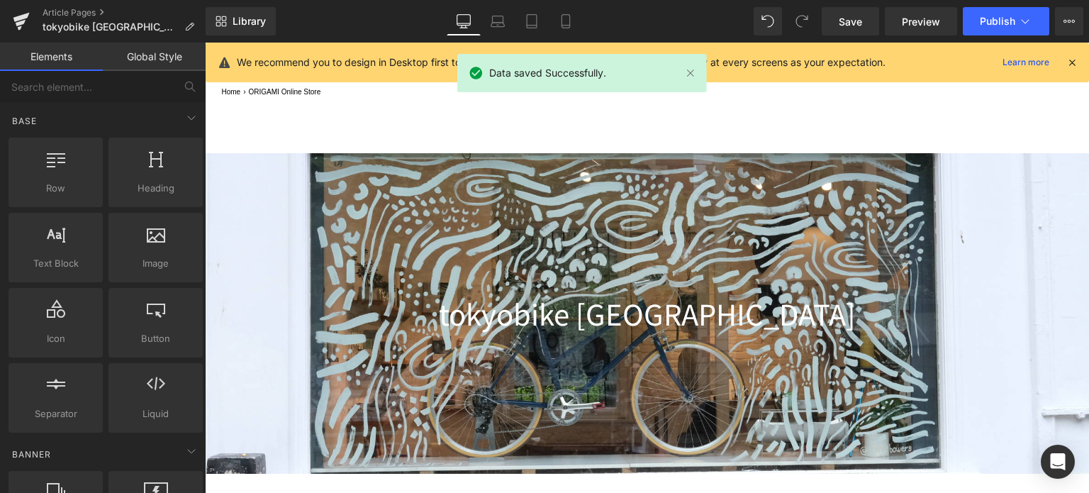
scroll to position [250, 0]
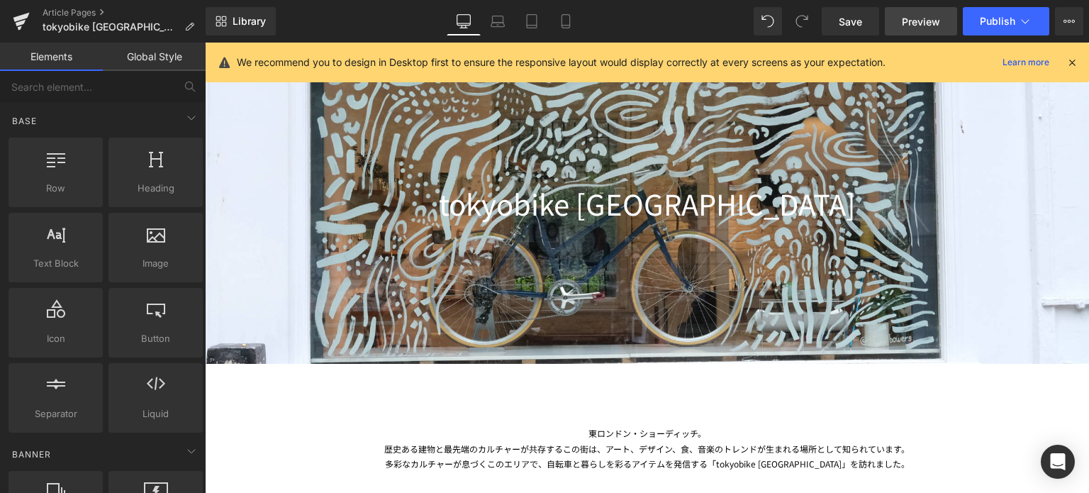
click at [928, 28] on span "Preview" at bounding box center [921, 21] width 38 height 15
click at [918, 30] on link "Preview" at bounding box center [921, 21] width 72 height 28
click at [997, 18] on span "Publish" at bounding box center [997, 21] width 35 height 11
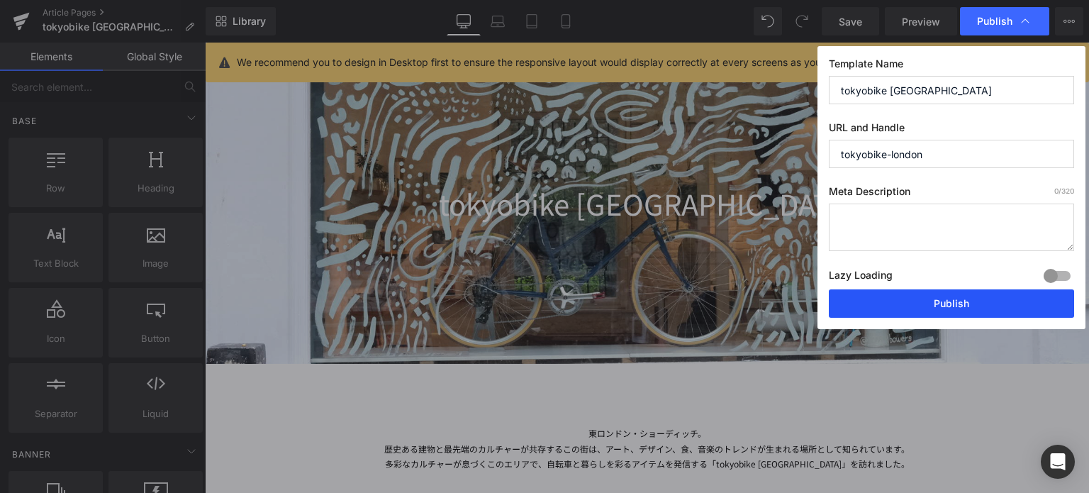
click at [921, 309] on button "Publish" at bounding box center [951, 303] width 245 height 28
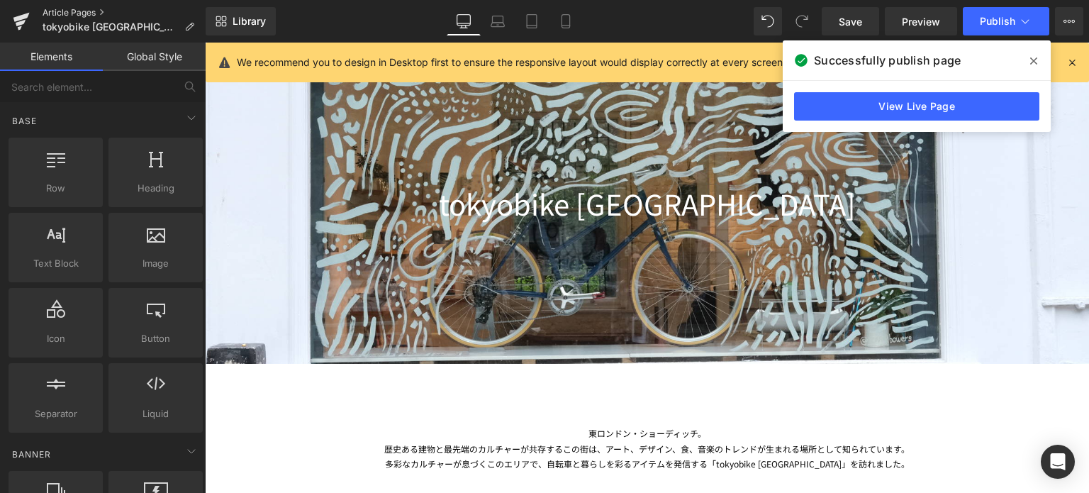
click at [61, 7] on link "Article Pages" at bounding box center [124, 12] width 163 height 11
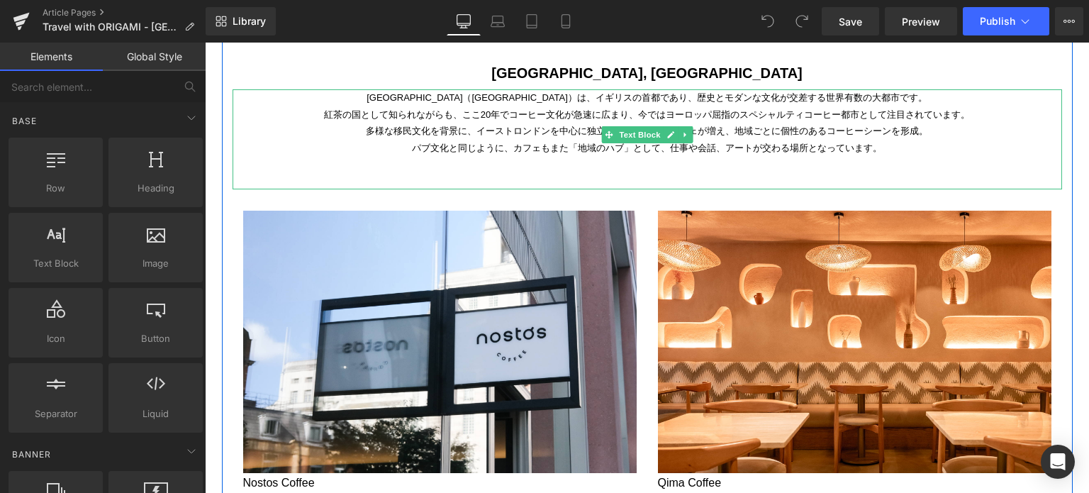
scroll to position [907, 0]
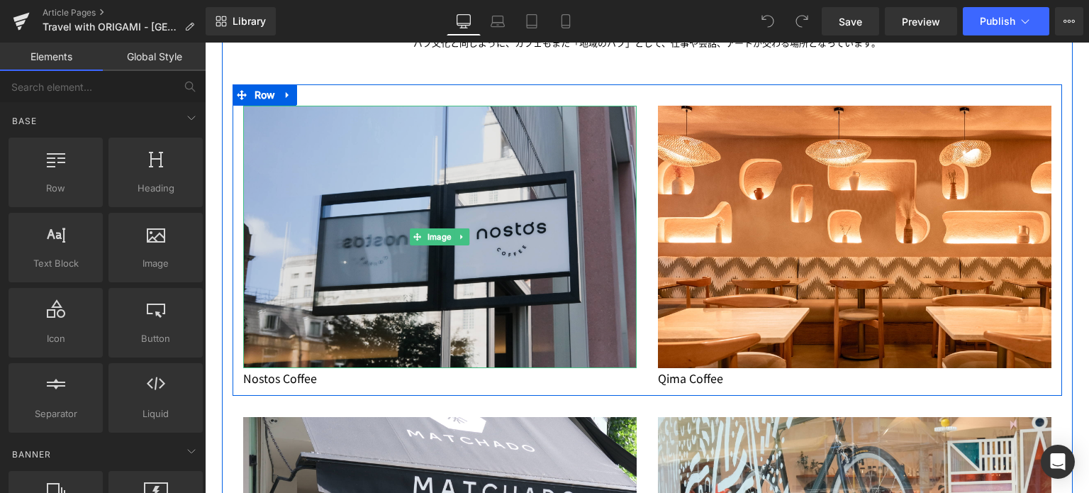
click at [371, 228] on img at bounding box center [439, 237] width 393 height 262
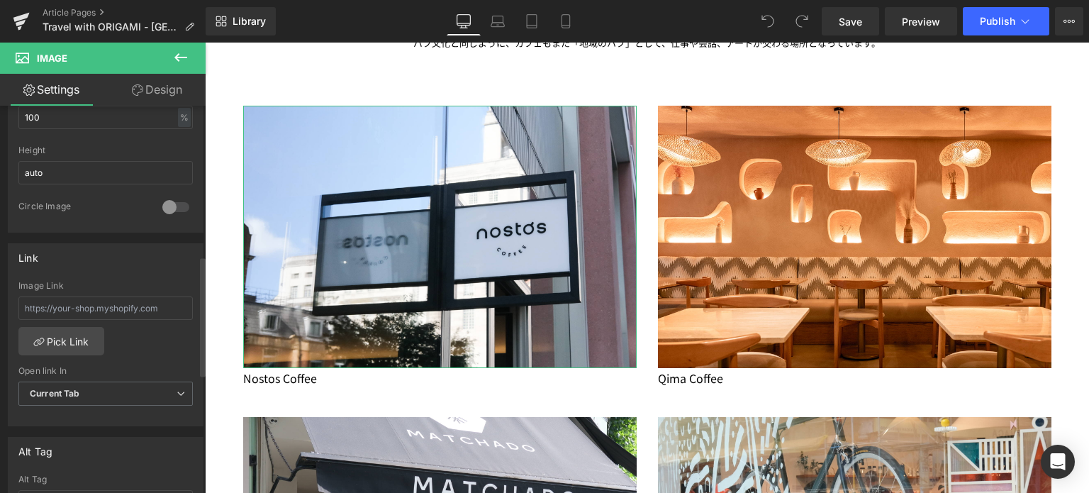
scroll to position [488, 0]
click at [117, 296] on input "text" at bounding box center [105, 304] width 174 height 23
paste input "https://origami-kai.com/blogs/travel-with-origami/nostos-coffee"
type input "https://origami-kai.com/blogs/travel-with-origami/nostos-coffee"
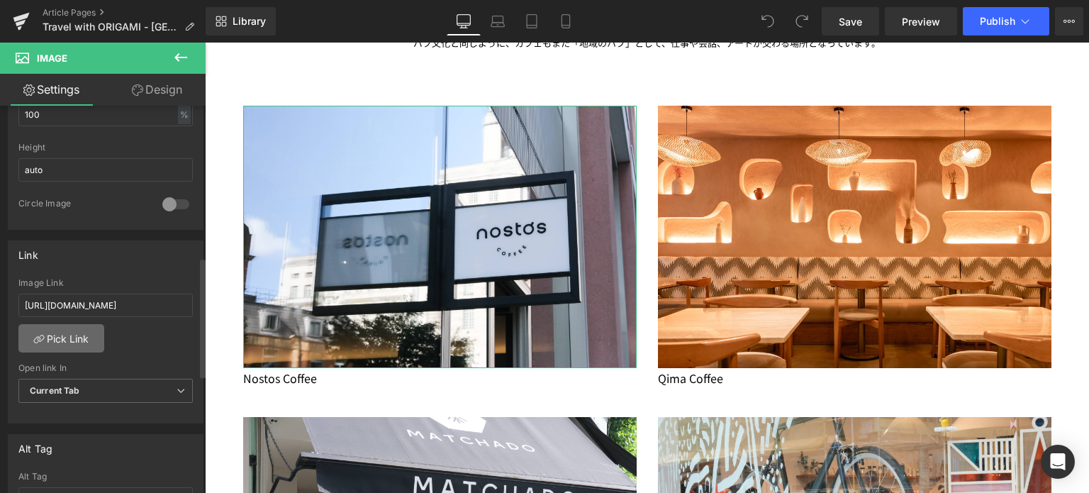
scroll to position [0, 0]
click at [77, 328] on link "Pick Link" at bounding box center [61, 338] width 86 height 28
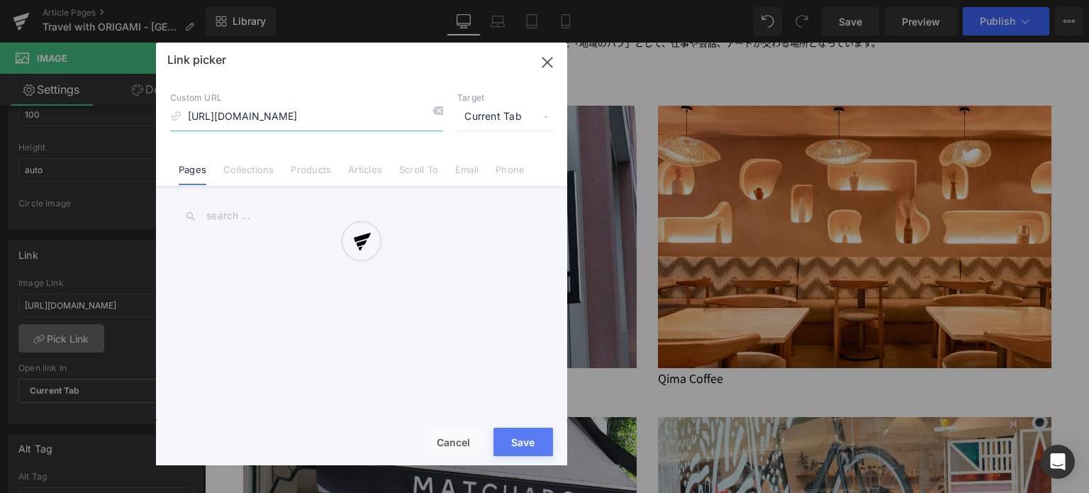
scroll to position [0, 54]
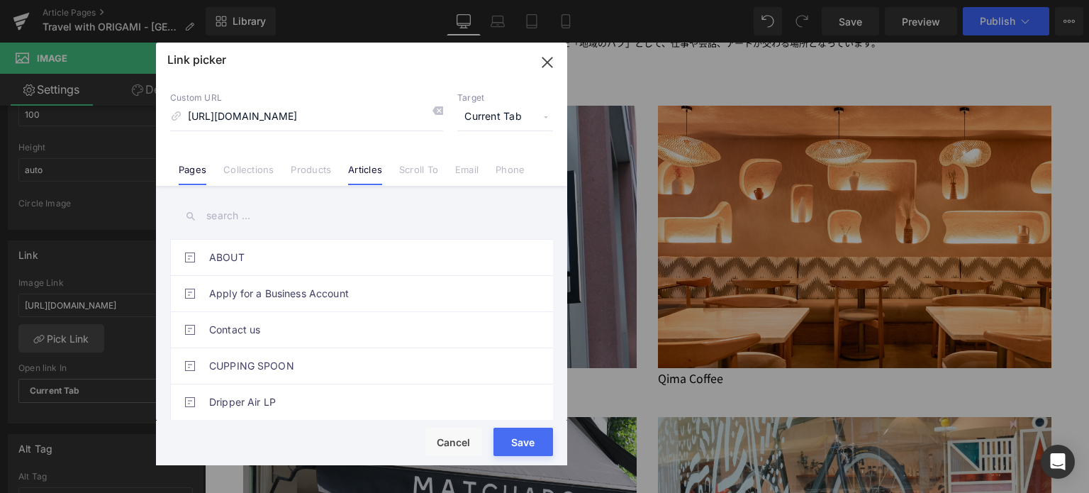
click at [368, 170] on link "Articles" at bounding box center [365, 174] width 34 height 21
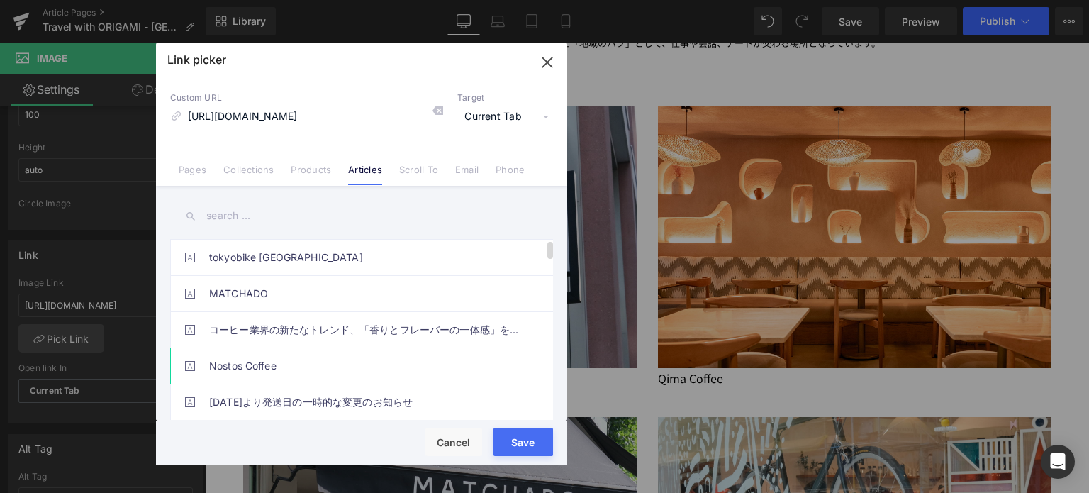
scroll to position [62, 0]
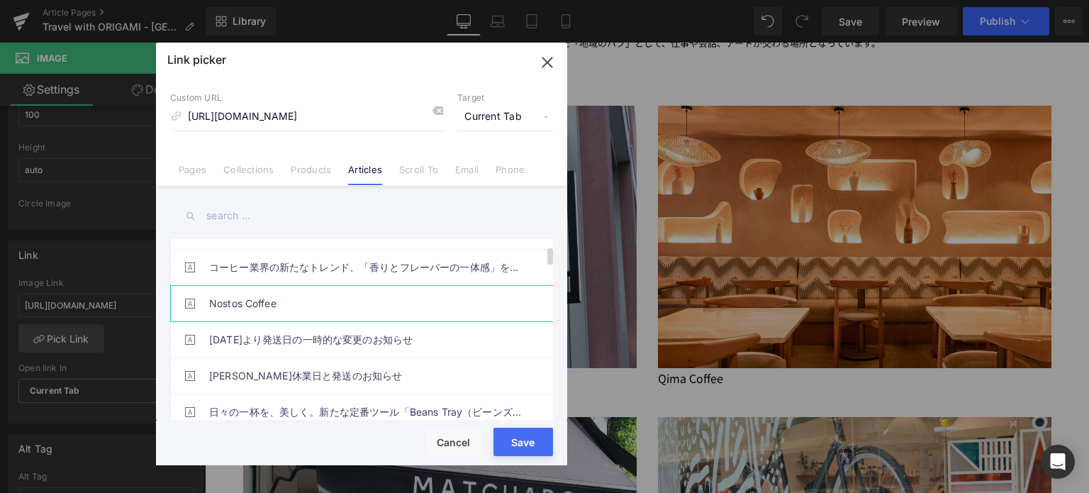
click at [261, 305] on link "Nostos Coffee" at bounding box center [365, 303] width 312 height 35
type input "/blogs/travel-with-origami/nostos-coffee"
click at [432, 346] on div "Rendering Content" at bounding box center [234, 335] width 393 height 21
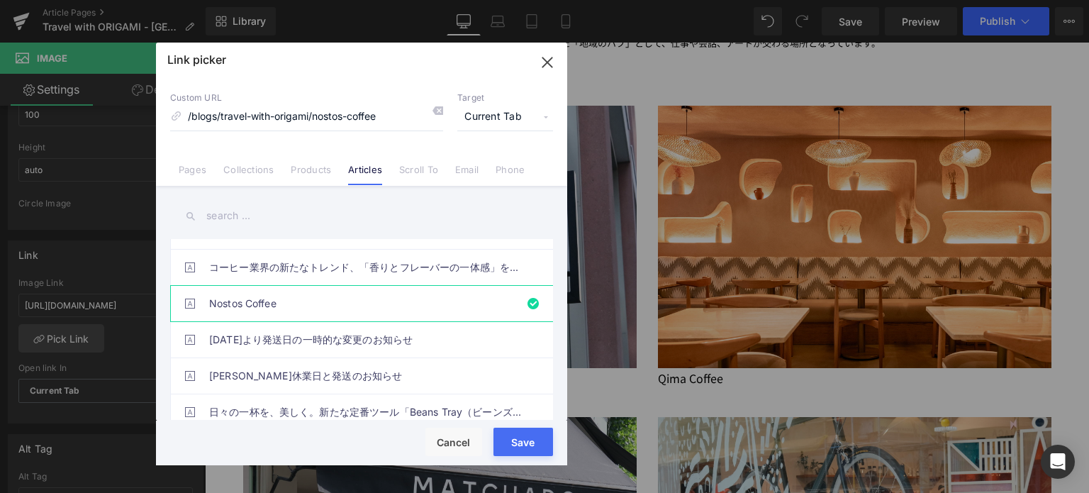
click at [535, 449] on button "Save" at bounding box center [523, 441] width 60 height 28
type input "/blogs/travel-with-origami/nostos-coffee"
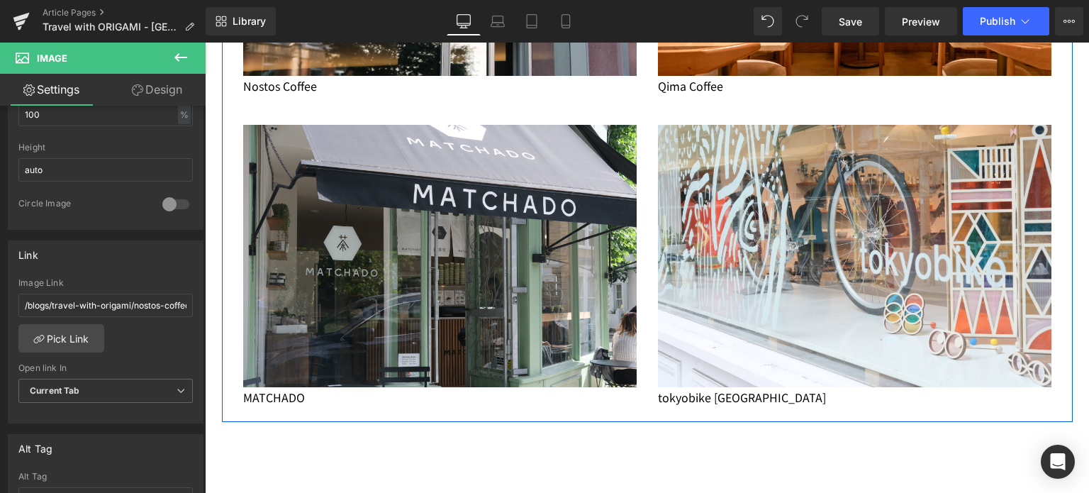
scroll to position [1199, 0]
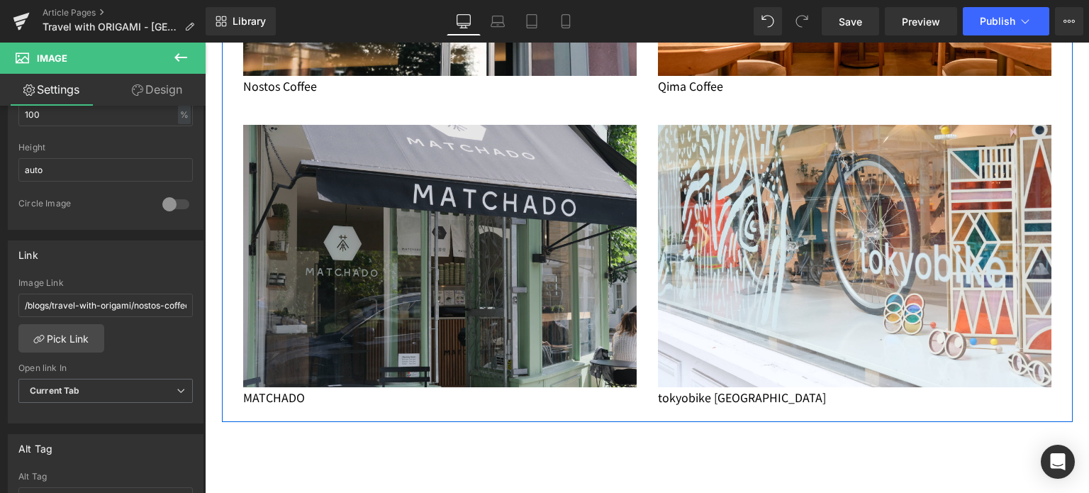
click at [441, 298] on img at bounding box center [439, 256] width 393 height 262
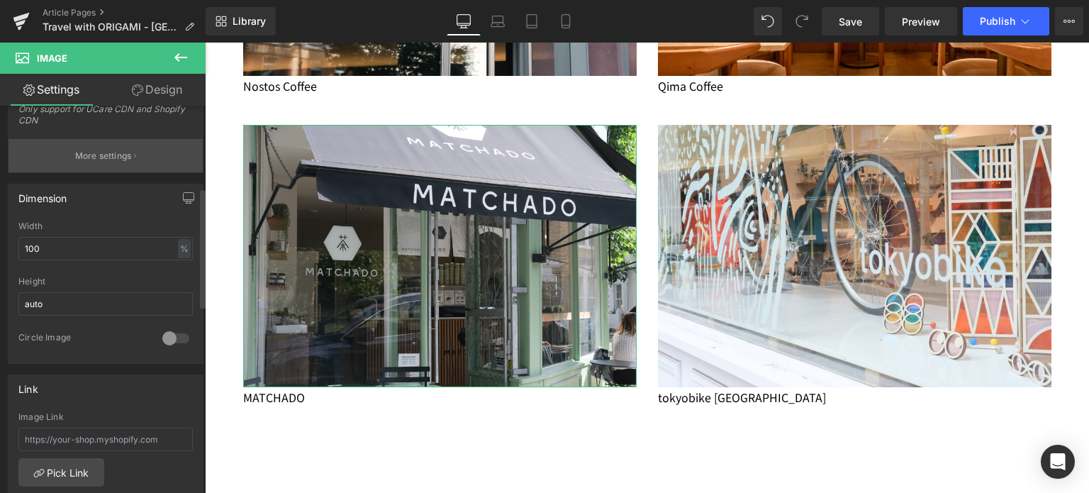
scroll to position [354, 0]
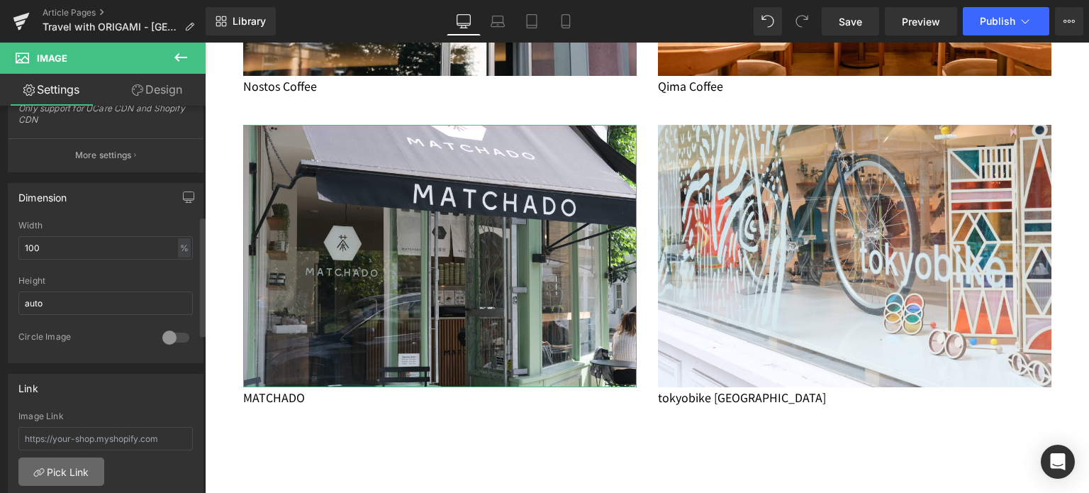
click at [67, 465] on link "Pick Link" at bounding box center [61, 471] width 86 height 28
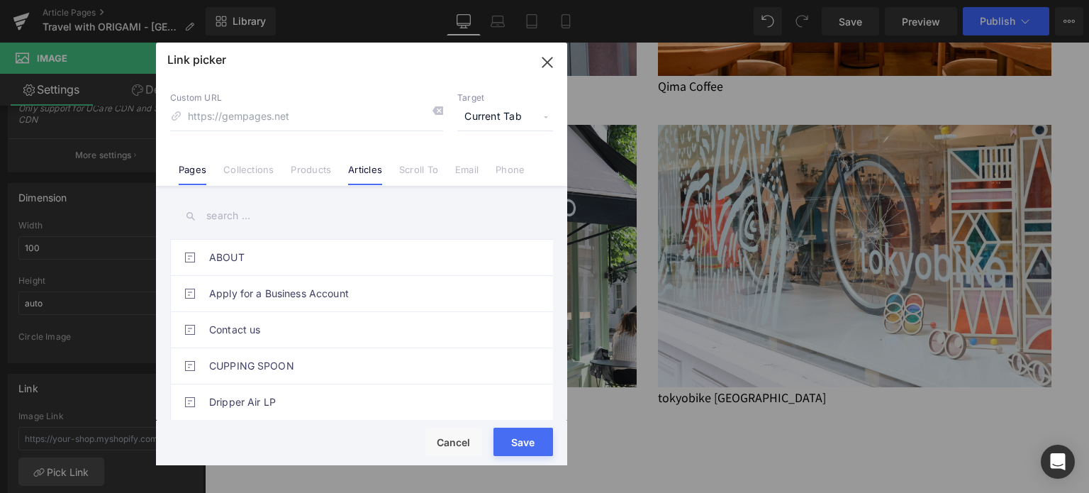
click at [366, 167] on link "Articles" at bounding box center [365, 174] width 34 height 21
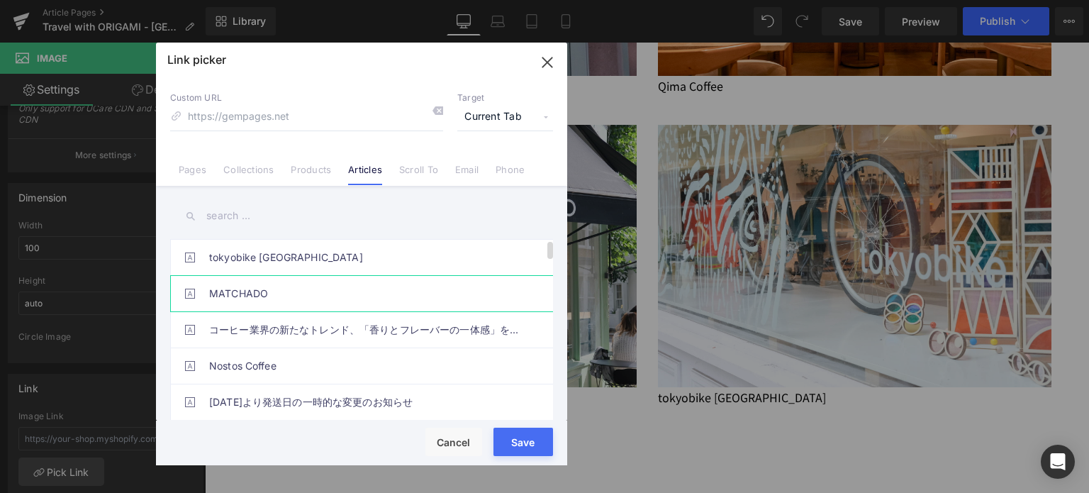
click at [274, 292] on link "MATCHADO" at bounding box center [365, 293] width 312 height 35
type input "/blogs/travel-with-origami/matchado_london"
click at [535, 449] on button "Save" at bounding box center [523, 441] width 60 height 28
type input "/blogs/travel-with-origami/matchado_london"
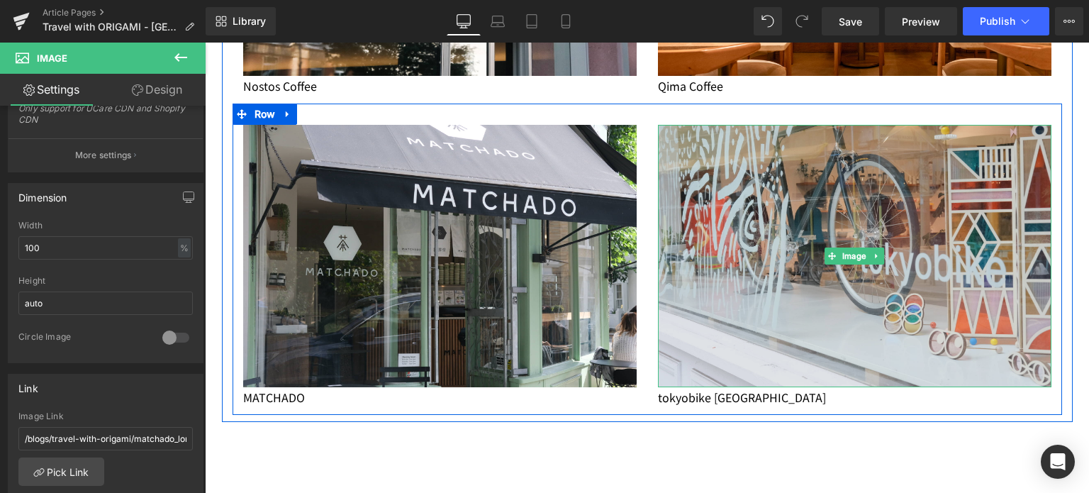
click at [788, 276] on img at bounding box center [854, 256] width 393 height 262
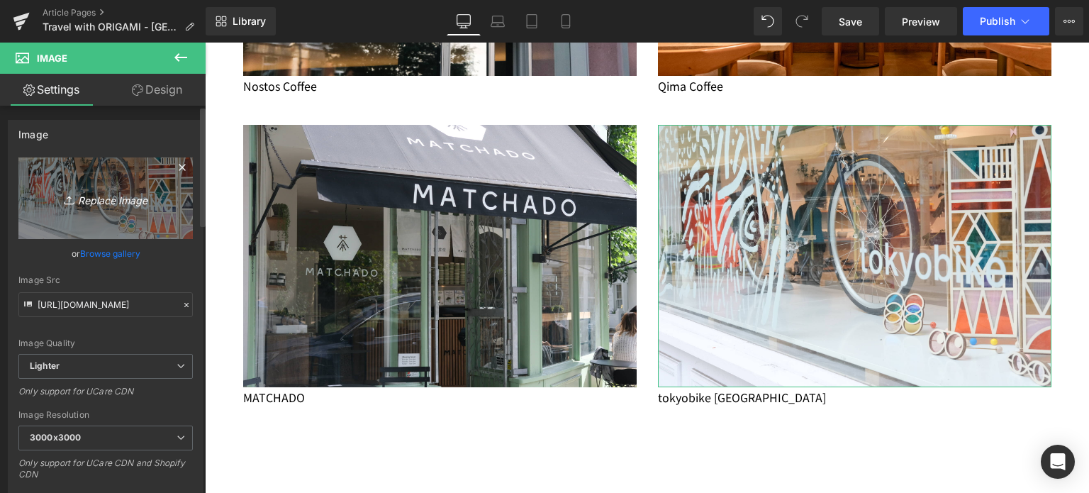
click at [97, 178] on link "Replace Image" at bounding box center [105, 198] width 174 height 82
type input "C:\fakepath\20250706-DSCF7202.jpg"
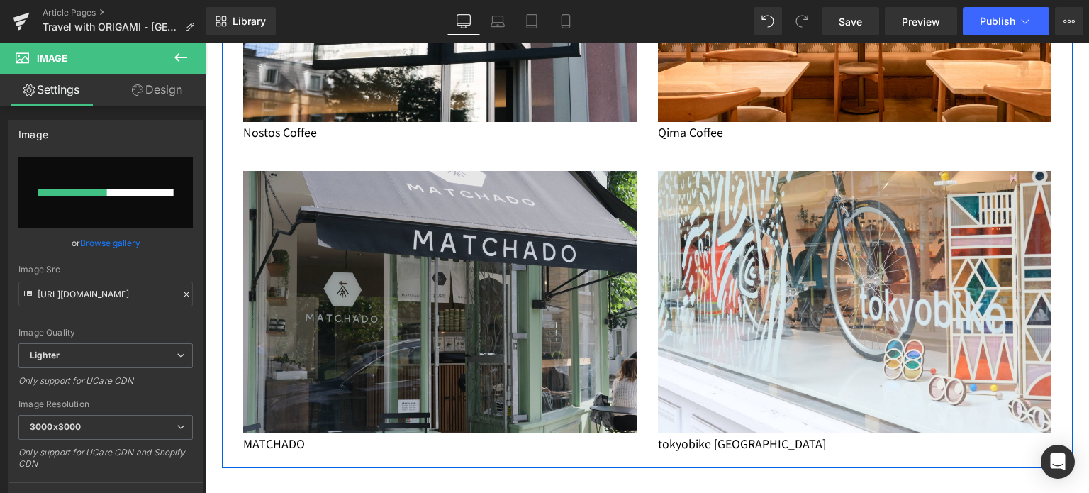
scroll to position [1154, 0]
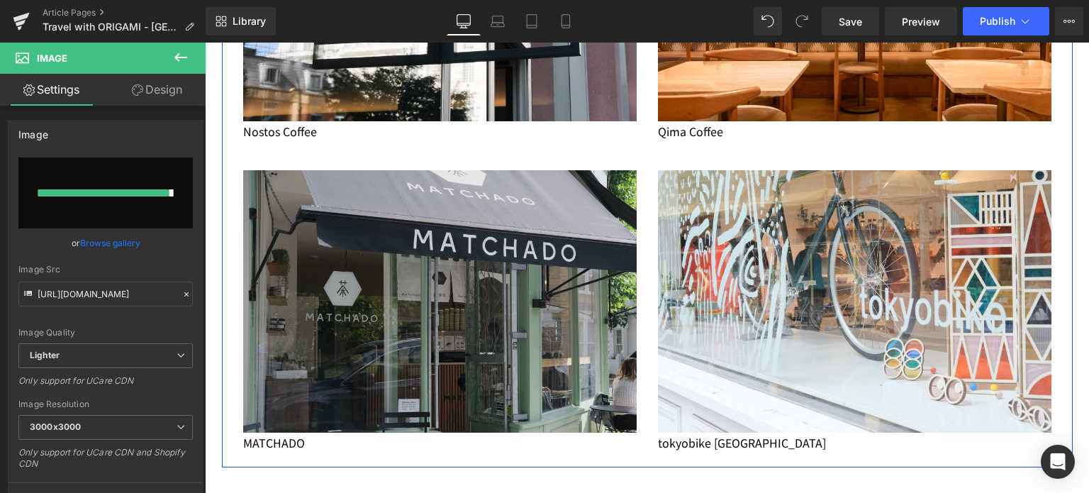
type input "https://ucarecdn.com/47b52130-7587-402a-a4c8-f722ef407d23/-/format/auto/-/previ…"
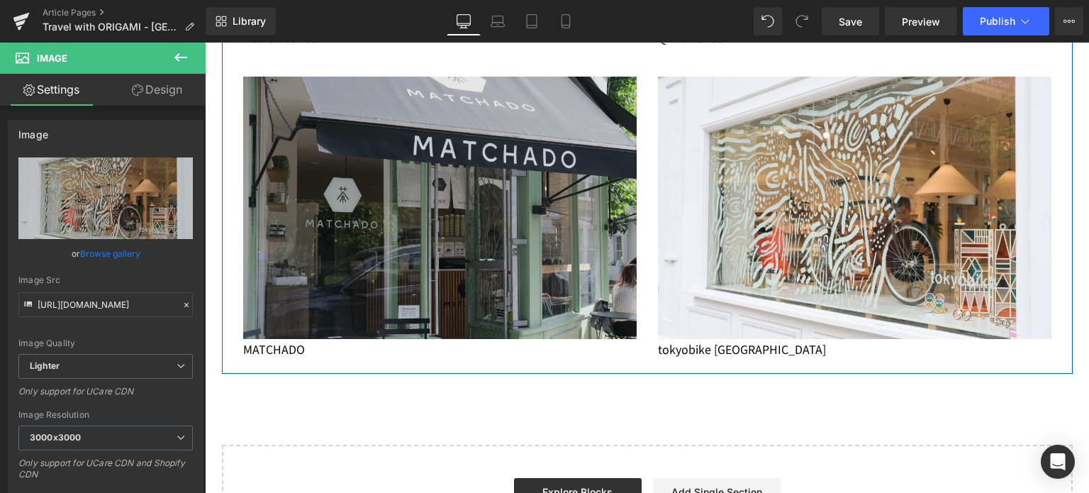
scroll to position [1248, 0]
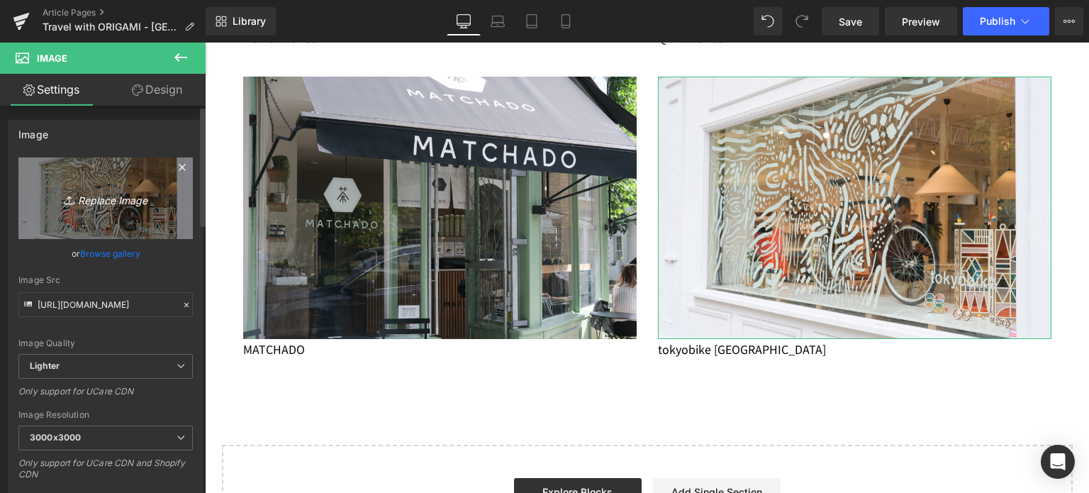
click at [119, 213] on link "Replace Image" at bounding box center [105, 198] width 174 height 82
type input "C:\fakepath\20250706-DSCF7195-2.jpg"
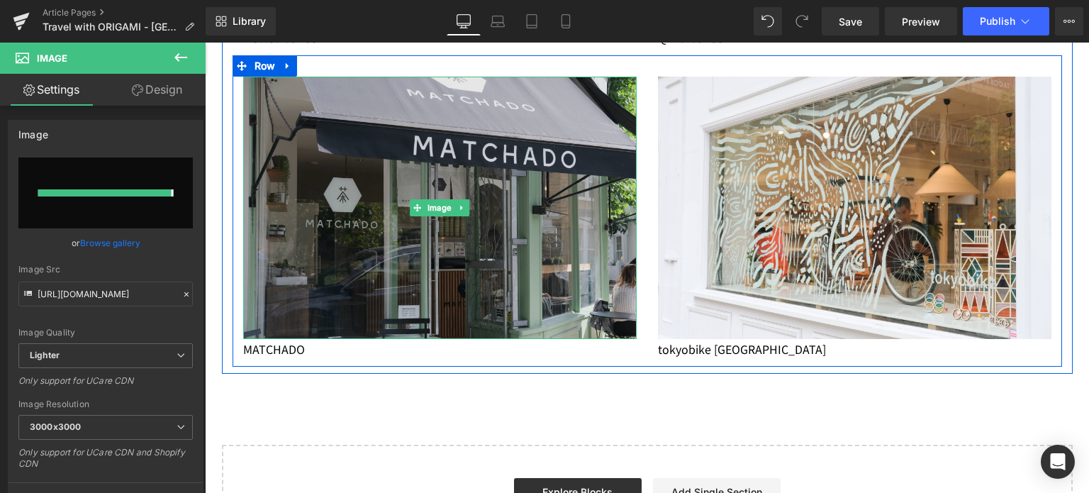
type input "https://ucarecdn.com/e19aa67d-0028-457e-8700-c040568a6907/-/format/auto/-/previ…"
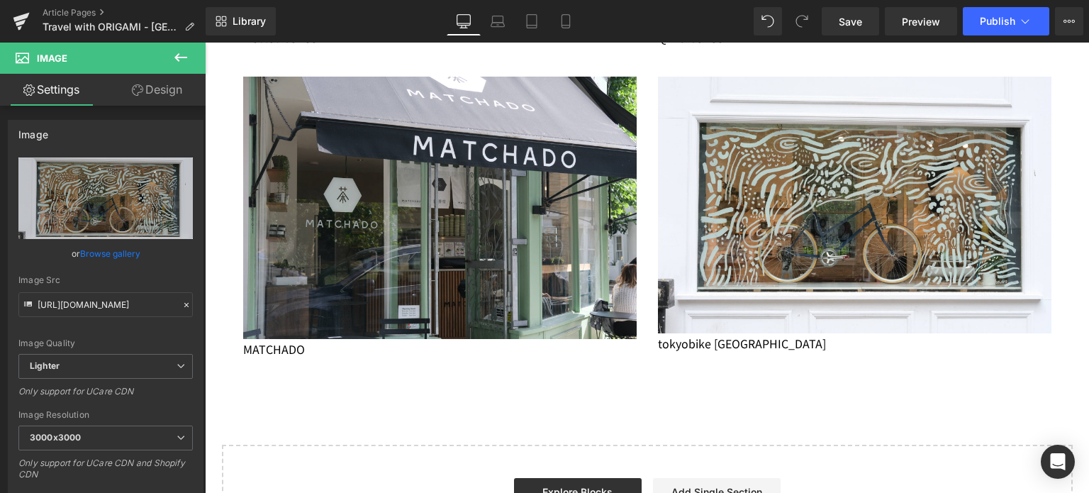
scroll to position [1249, 0]
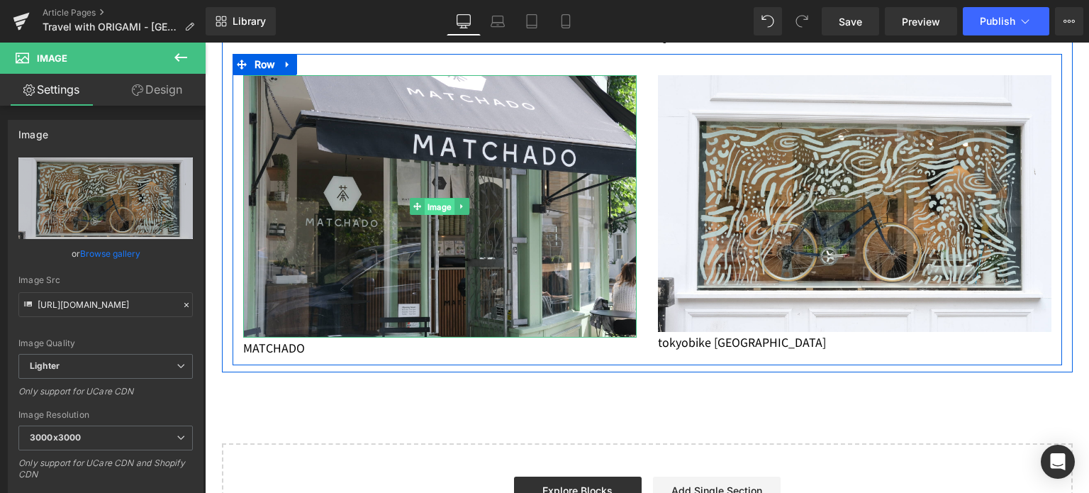
click at [440, 198] on span "Image" at bounding box center [440, 206] width 30 height 17
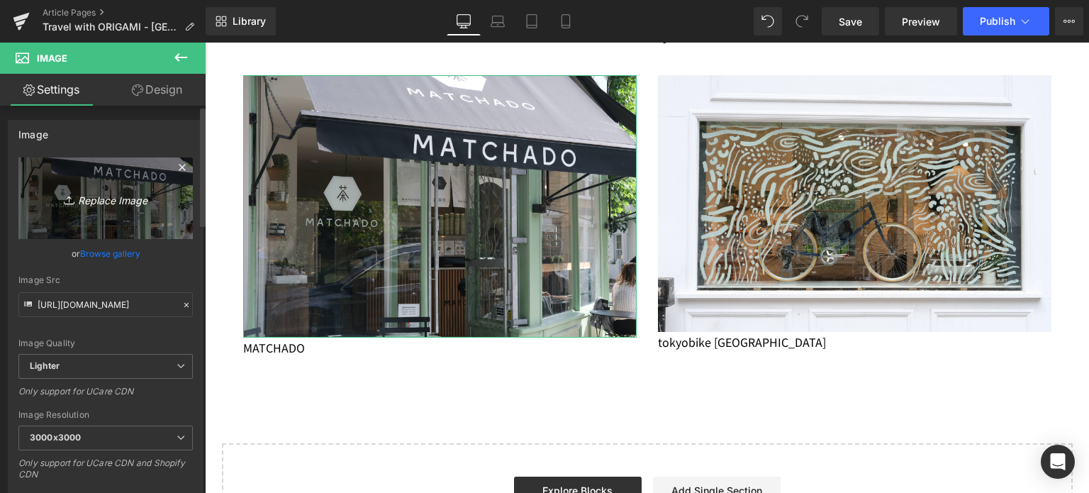
click at [139, 190] on icon "Replace Image" at bounding box center [105, 198] width 113 height 18
type input "C:\fakepath\20250708-DSCF7304.jpg"
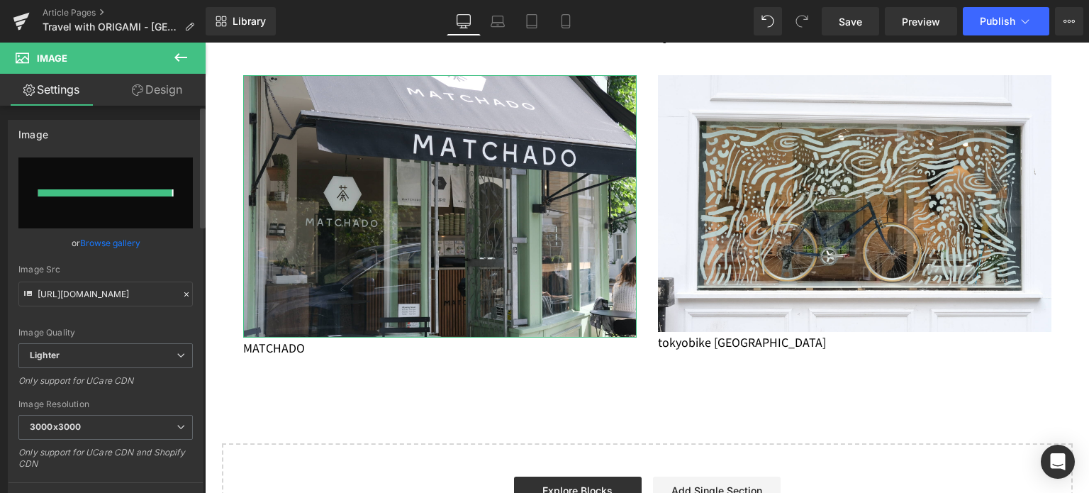
type input "https://ucarecdn.com/5658262b-9f33-43ce-89e1-948ffaa310ce/-/format/auto/-/previ…"
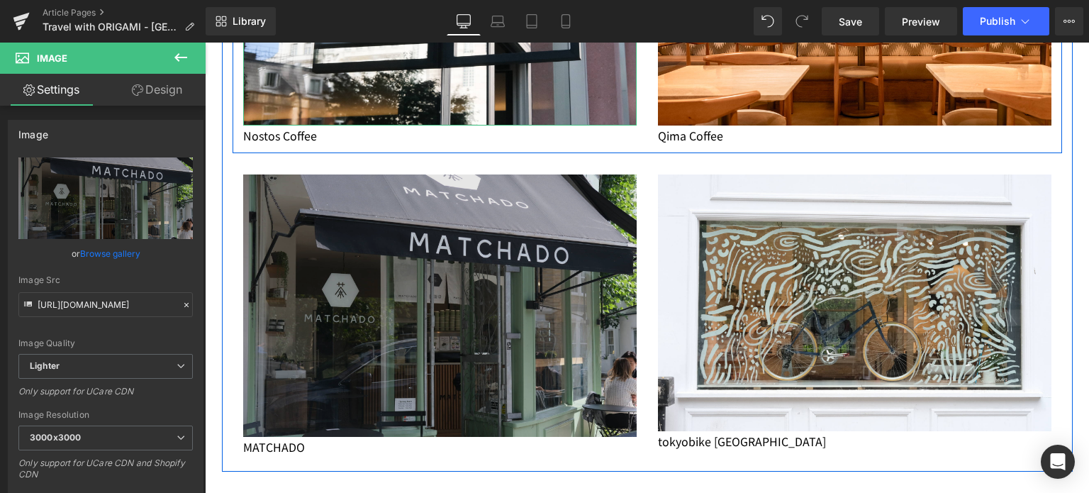
scroll to position [1252, 0]
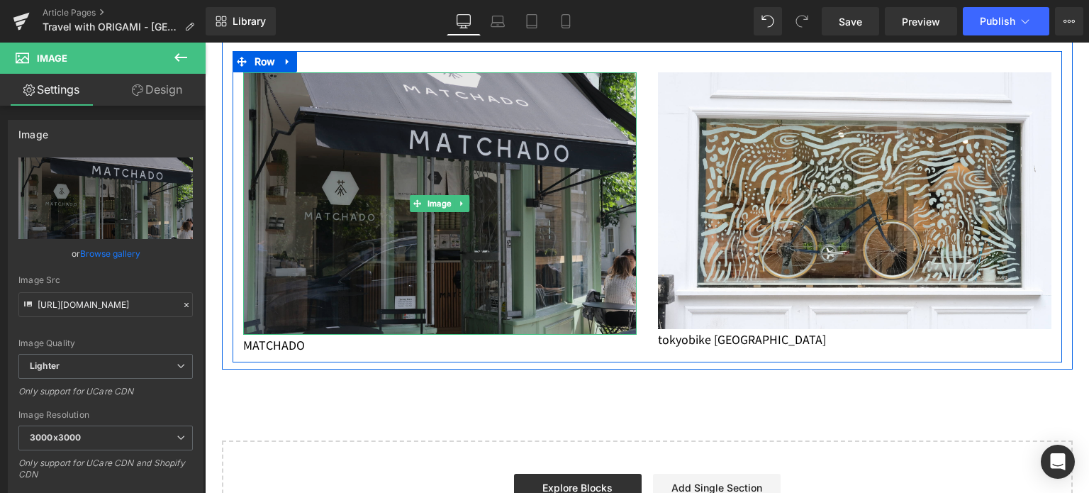
click at [508, 285] on img at bounding box center [439, 203] width 393 height 262
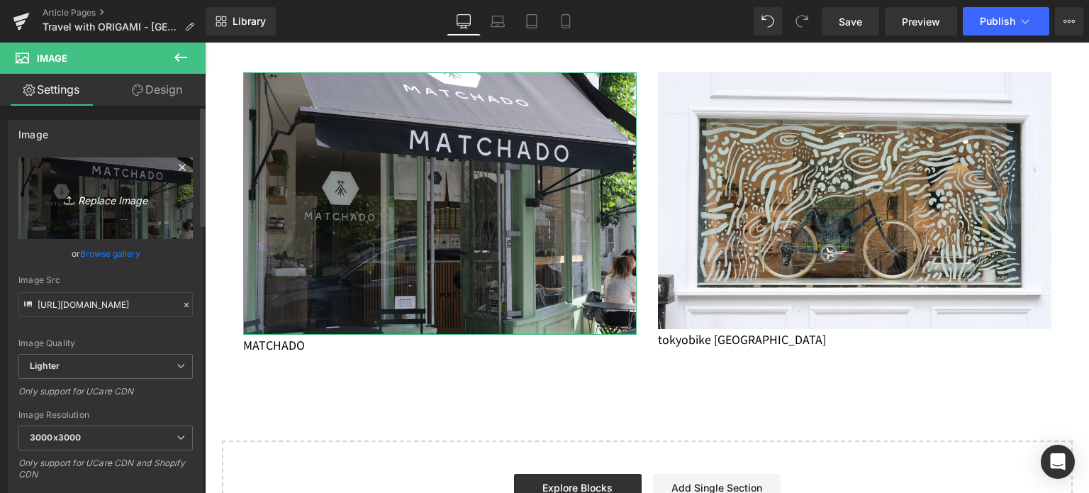
click at [128, 195] on icon "Replace Image" at bounding box center [105, 198] width 113 height 18
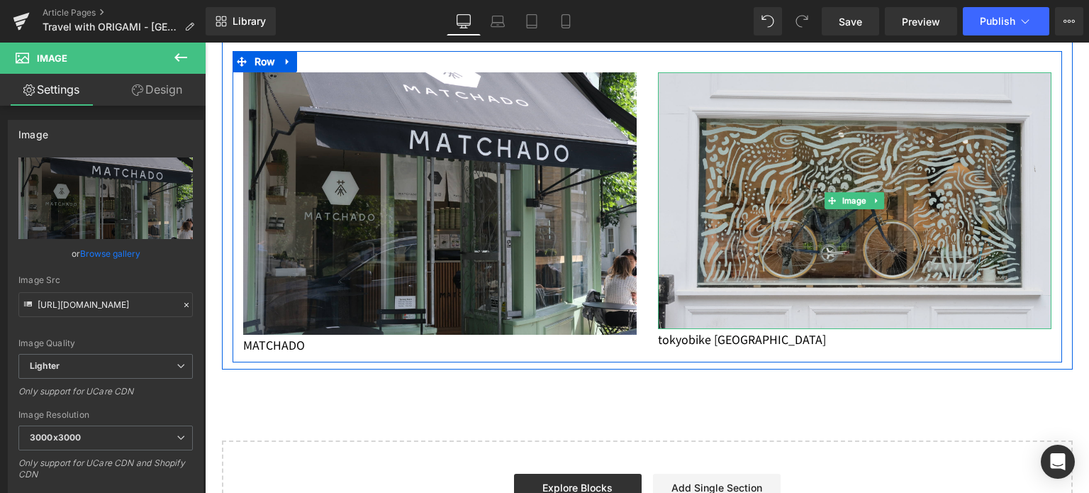
click at [727, 197] on img at bounding box center [854, 200] width 393 height 257
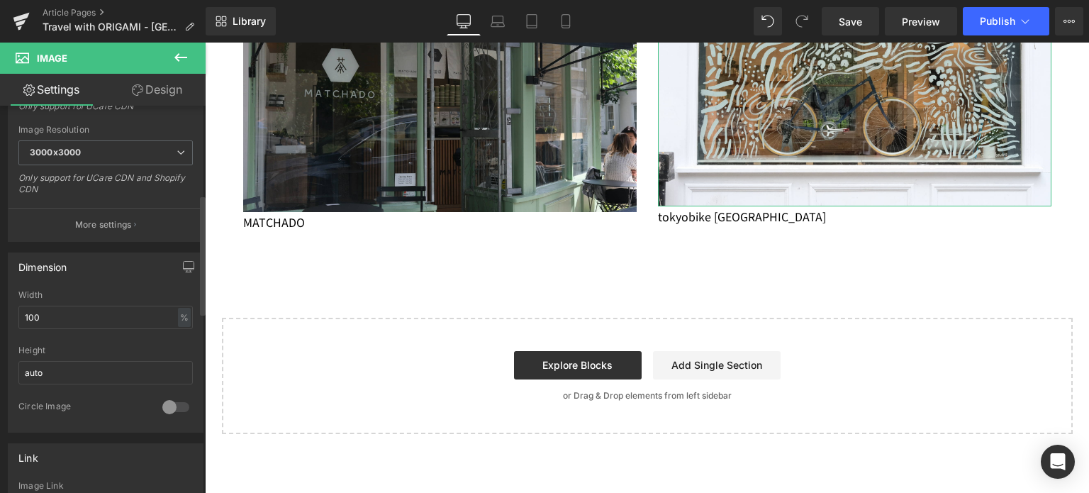
scroll to position [286, 0]
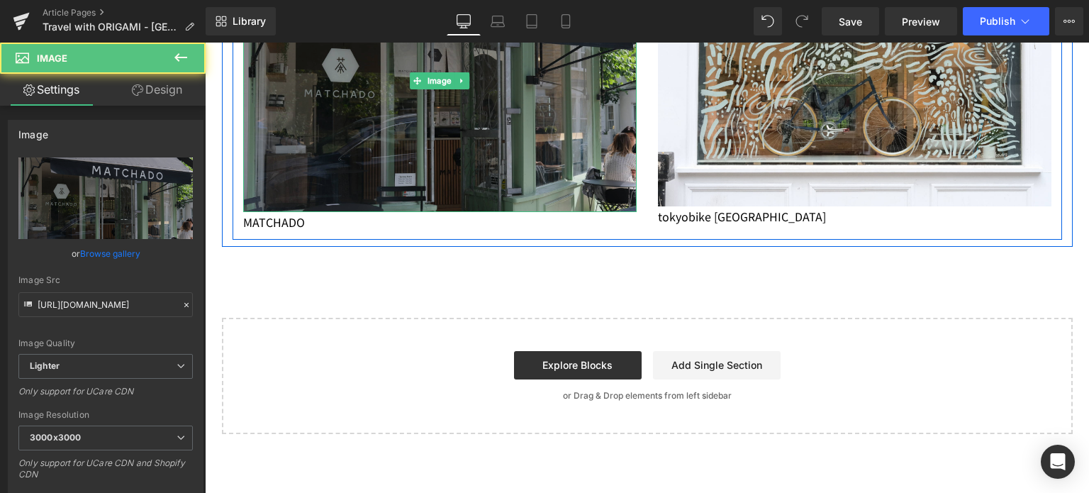
click at [344, 175] on img at bounding box center [439, 81] width 393 height 262
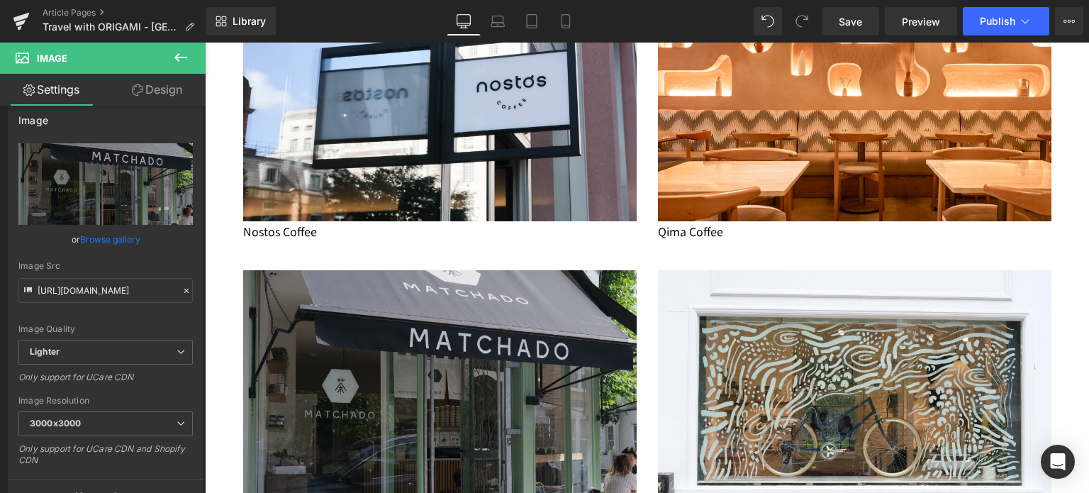
scroll to position [1053, 0]
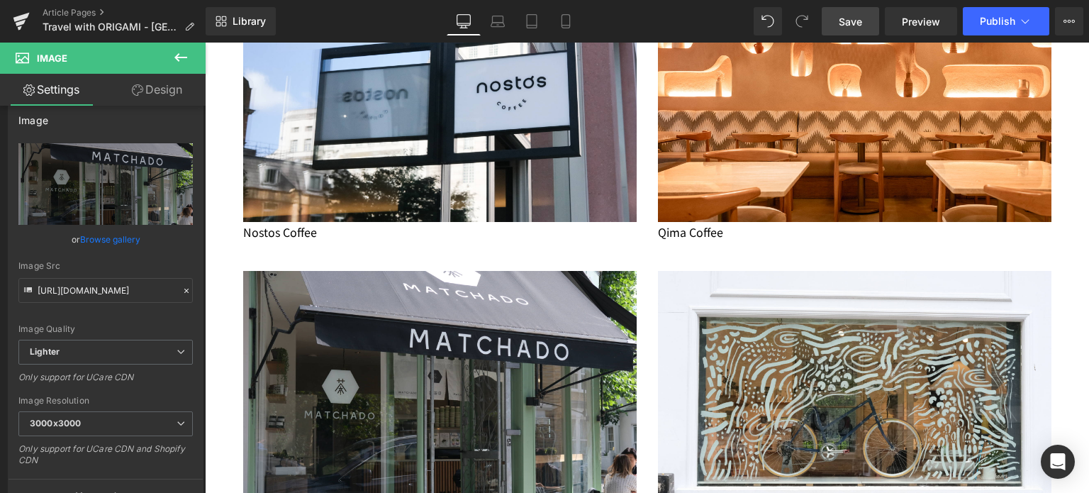
click at [834, 22] on link "Save" at bounding box center [850, 21] width 57 height 28
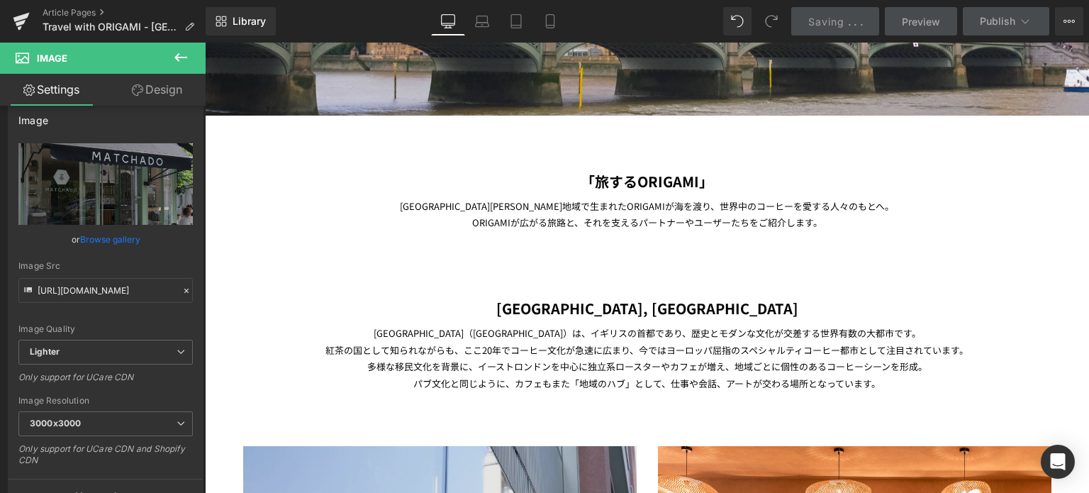
scroll to position [559, 0]
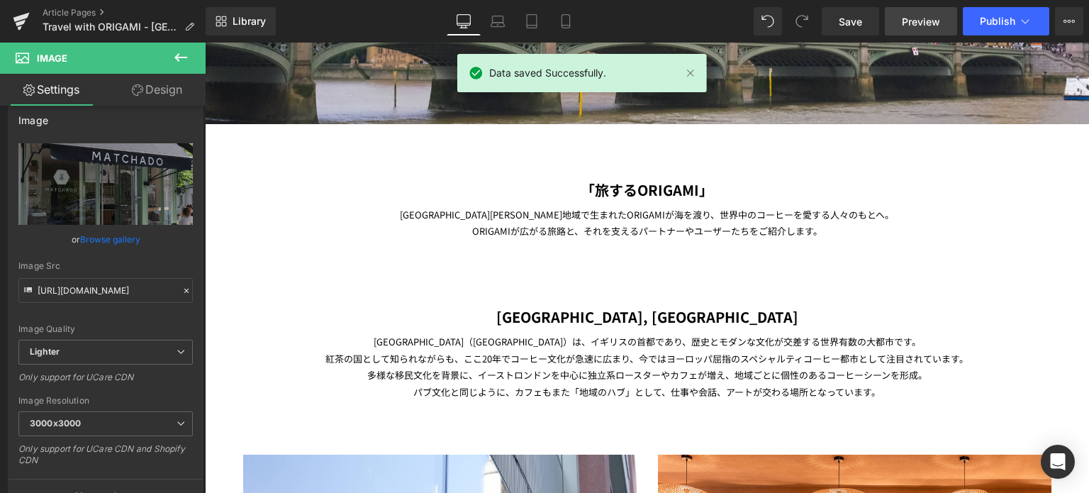
click at [922, 27] on span "Preview" at bounding box center [921, 21] width 38 height 15
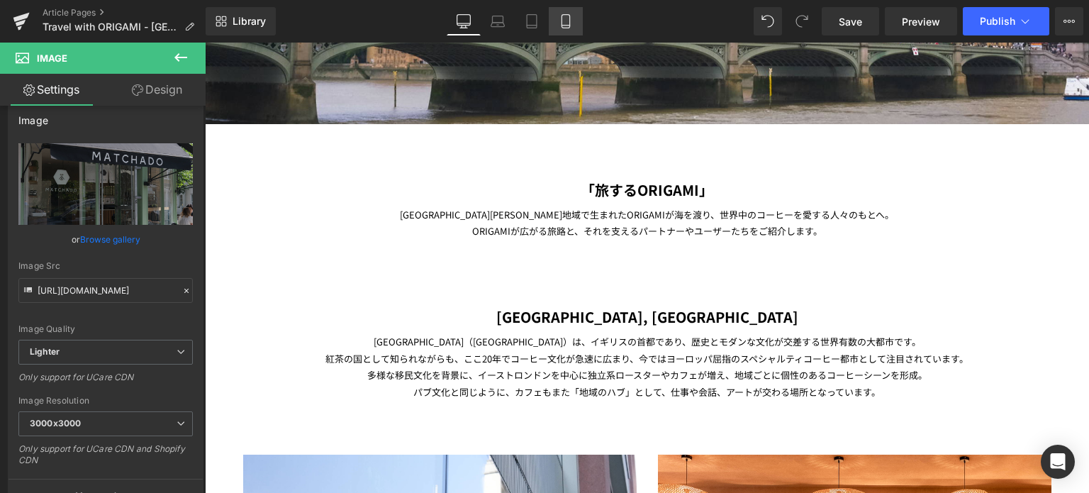
click at [564, 27] on icon at bounding box center [566, 21] width 14 height 14
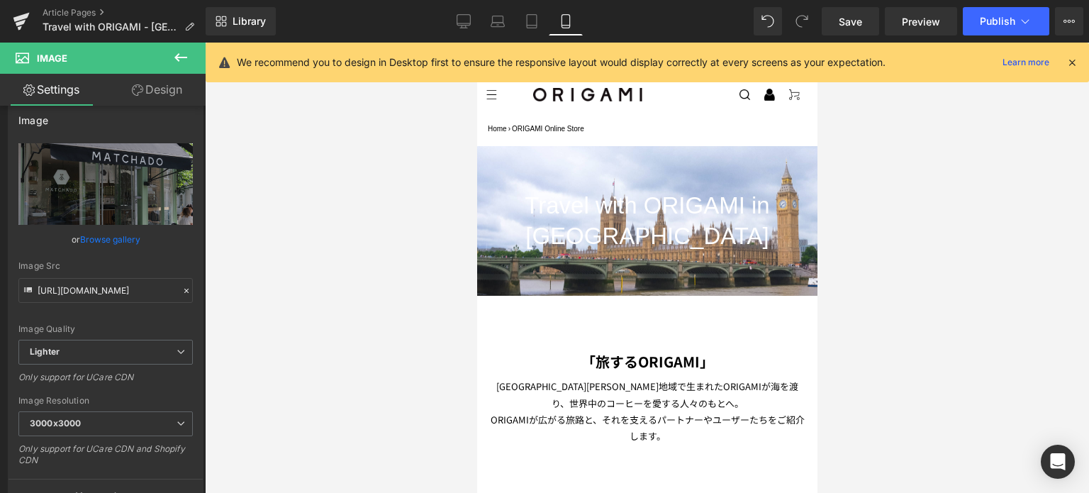
scroll to position [50, 0]
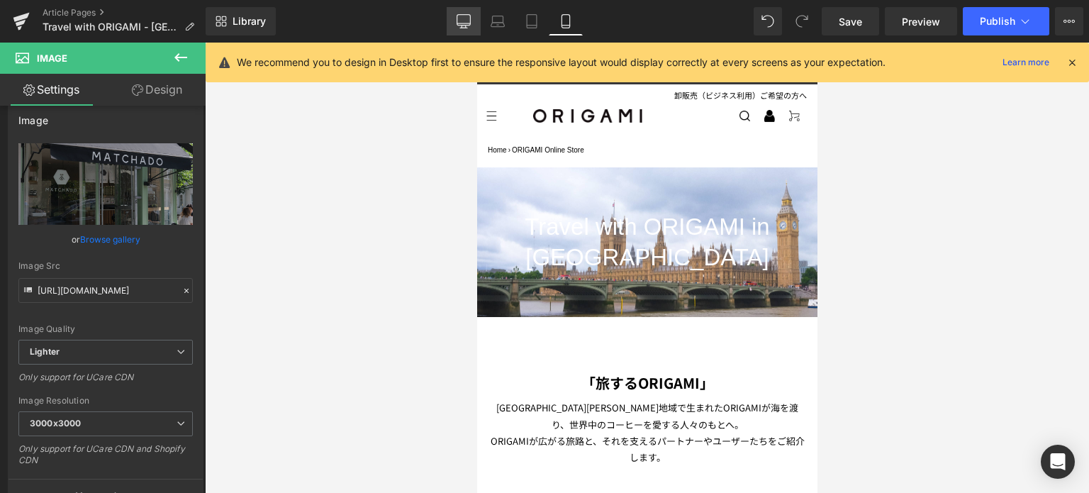
click at [459, 16] on icon at bounding box center [464, 21] width 14 height 14
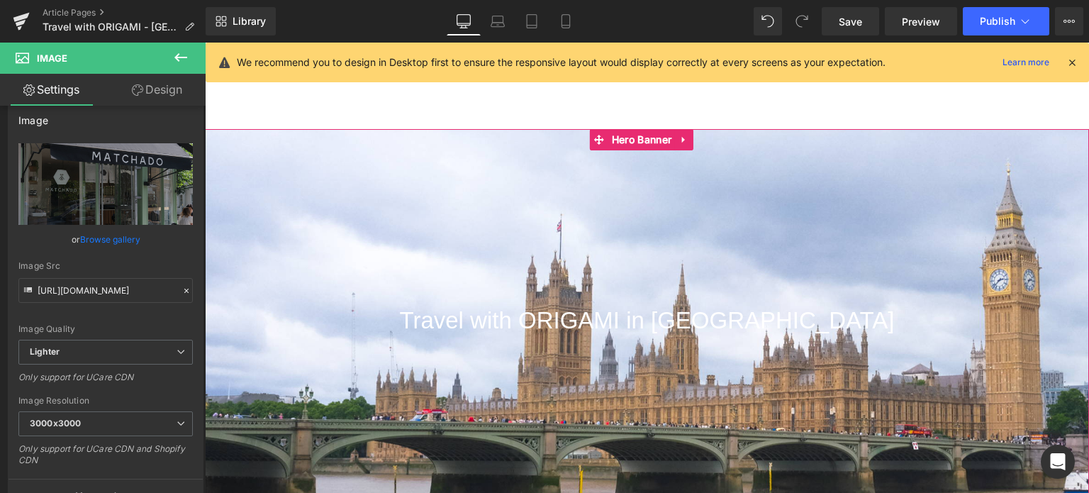
scroll to position [168, 0]
